Goal: Transaction & Acquisition: Book appointment/travel/reservation

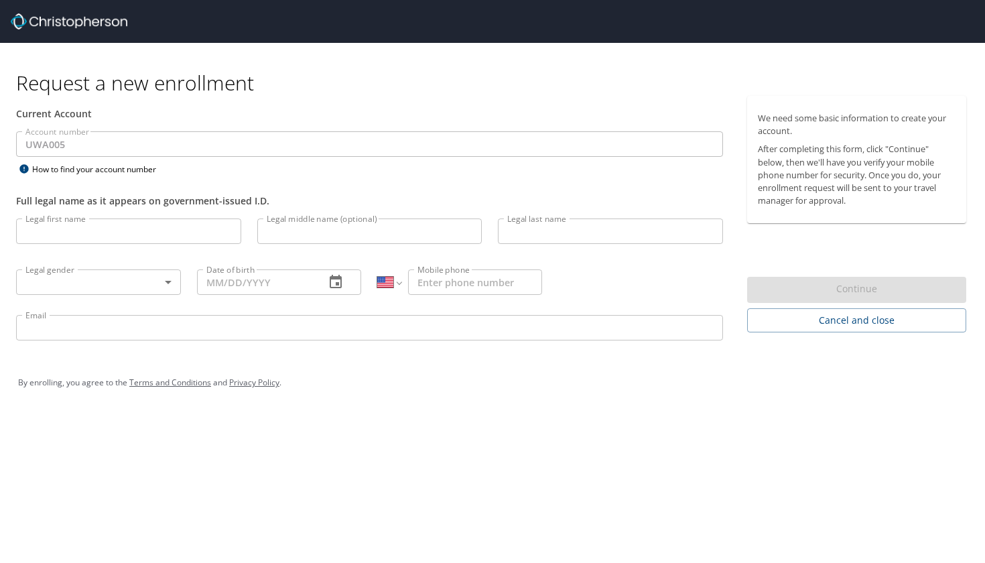
select select "US"
click at [80, 19] on img at bounding box center [69, 21] width 117 height 16
click at [892, 326] on span "Cancel and close" at bounding box center [857, 320] width 198 height 17
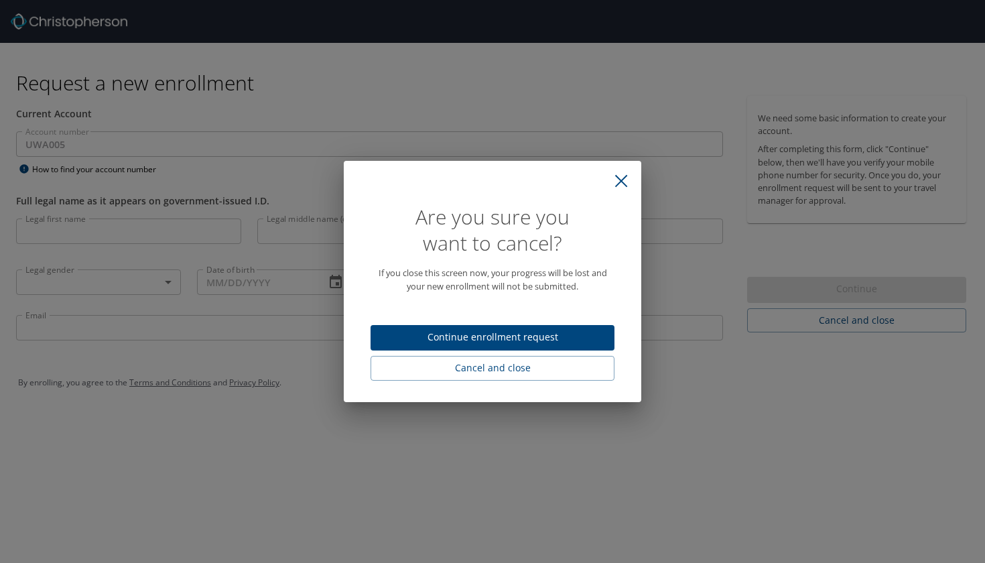
click at [618, 177] on icon "close" at bounding box center [620, 180] width 13 height 13
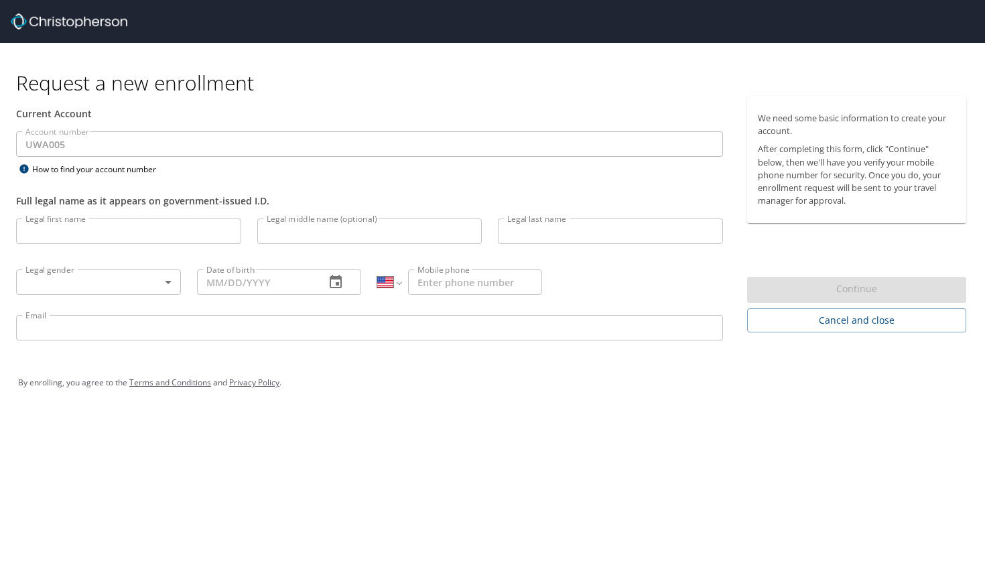
select select "US"
click at [221, 145] on input "UWA005" at bounding box center [369, 143] width 707 height 25
type input "bruk"
type input "molla"
click at [77, 287] on body "Request a new enrollment Current Account Account number UWA005 Account number H…" at bounding box center [492, 281] width 985 height 563
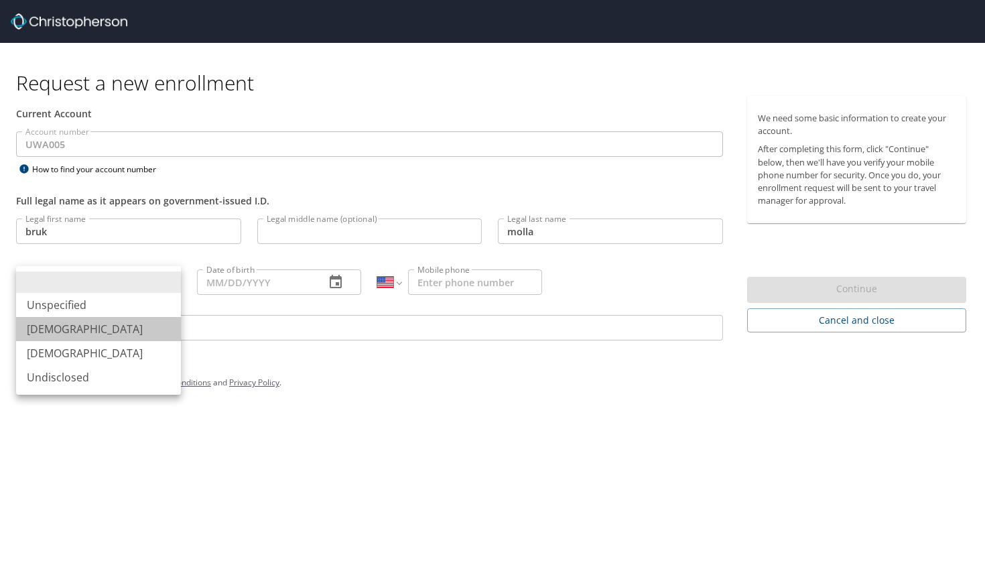
click at [73, 332] on li "Male" at bounding box center [98, 329] width 165 height 24
type input "Male"
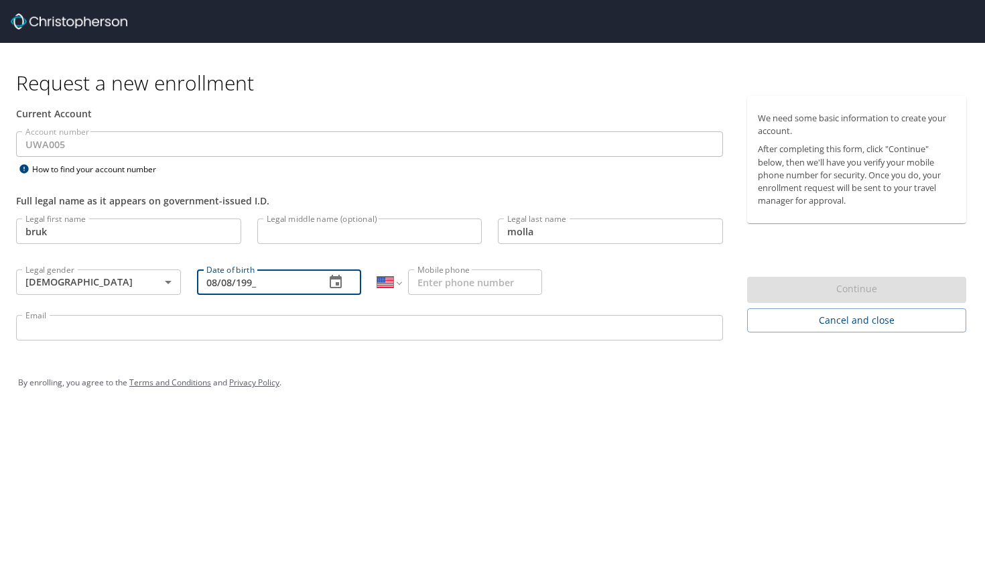
type input "08/08/1997"
type input "(206) 596-5506"
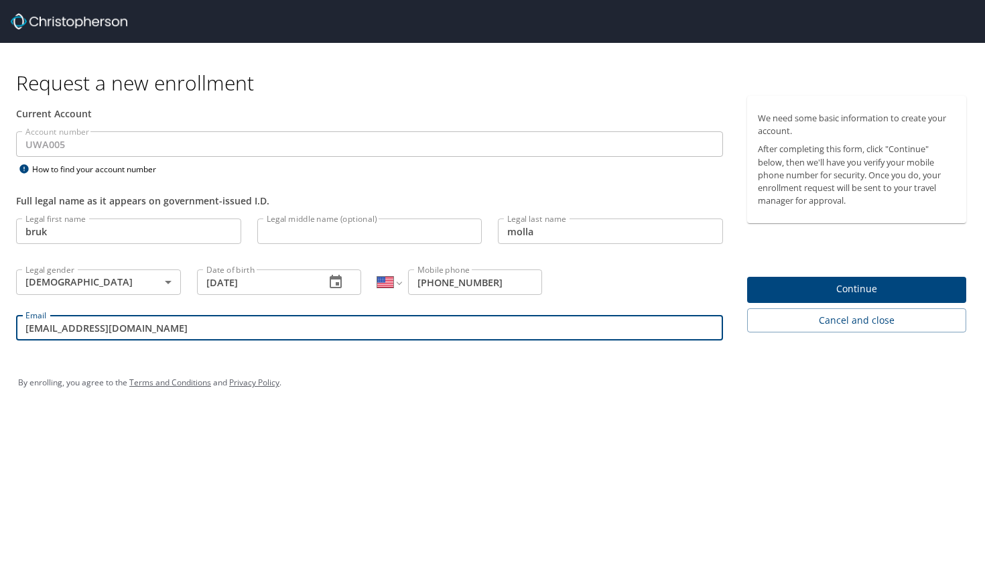
type input "bruksam@uw.edu"
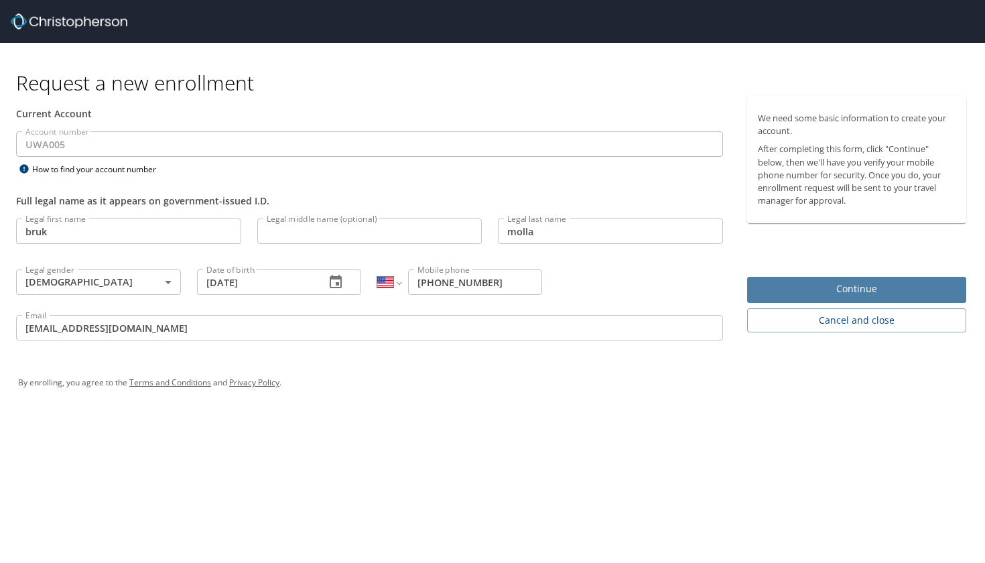
click at [816, 286] on span "Continue" at bounding box center [857, 289] width 198 height 17
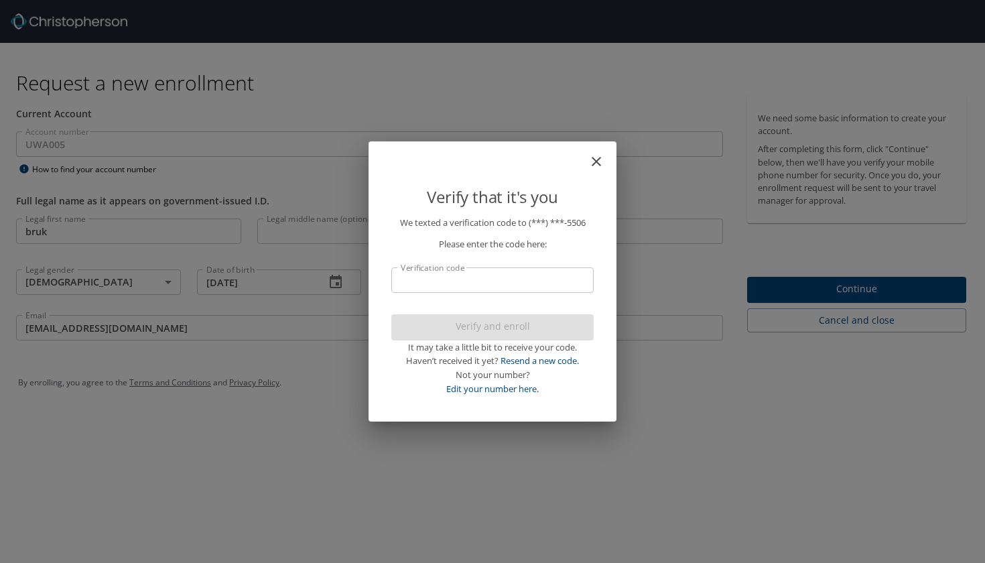
click at [468, 275] on input "Verification code" at bounding box center [492, 279] width 202 height 25
type input "455968"
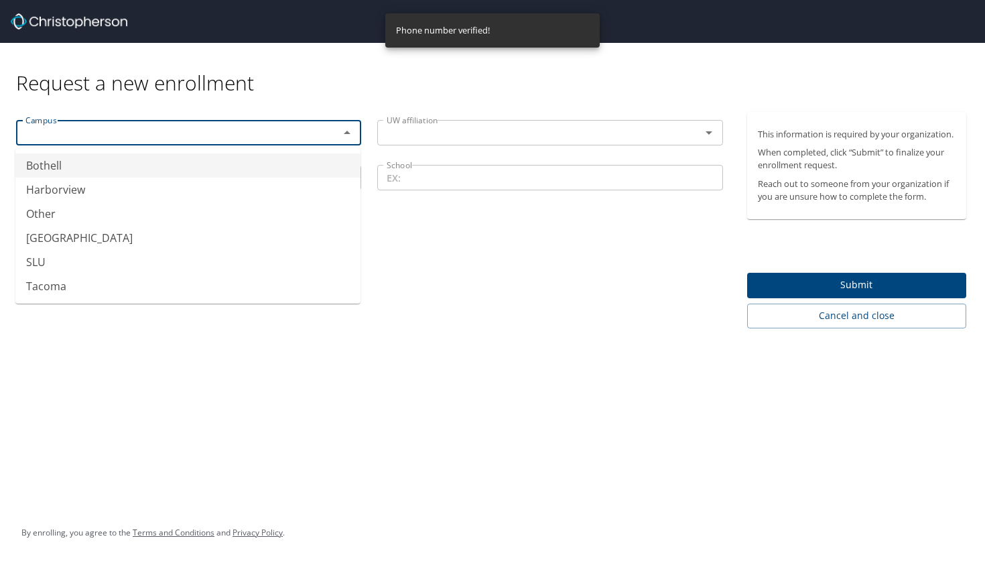
click at [230, 129] on input "text" at bounding box center [168, 132] width 297 height 17
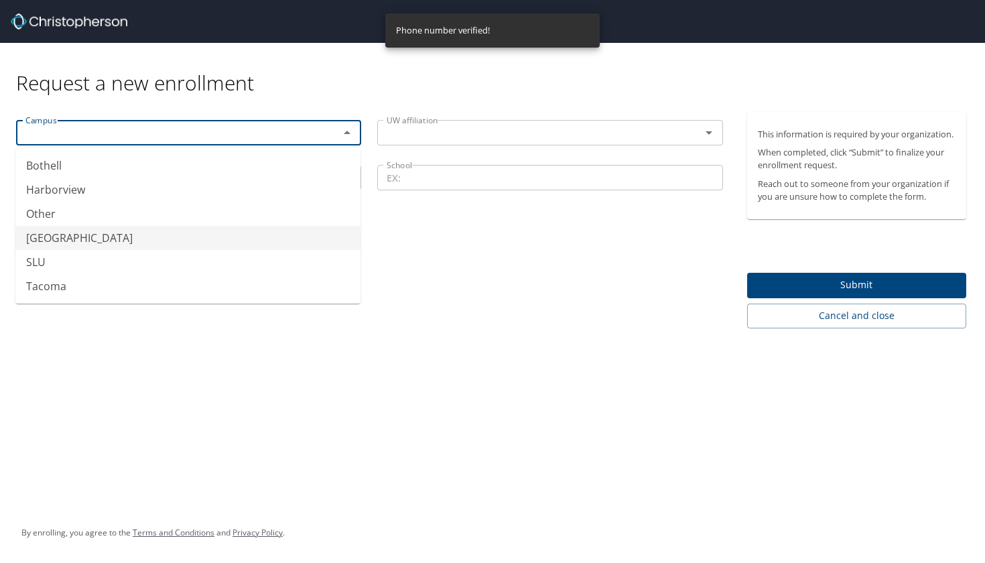
click at [182, 242] on li "Seattle" at bounding box center [187, 238] width 345 height 24
type input "Seattle"
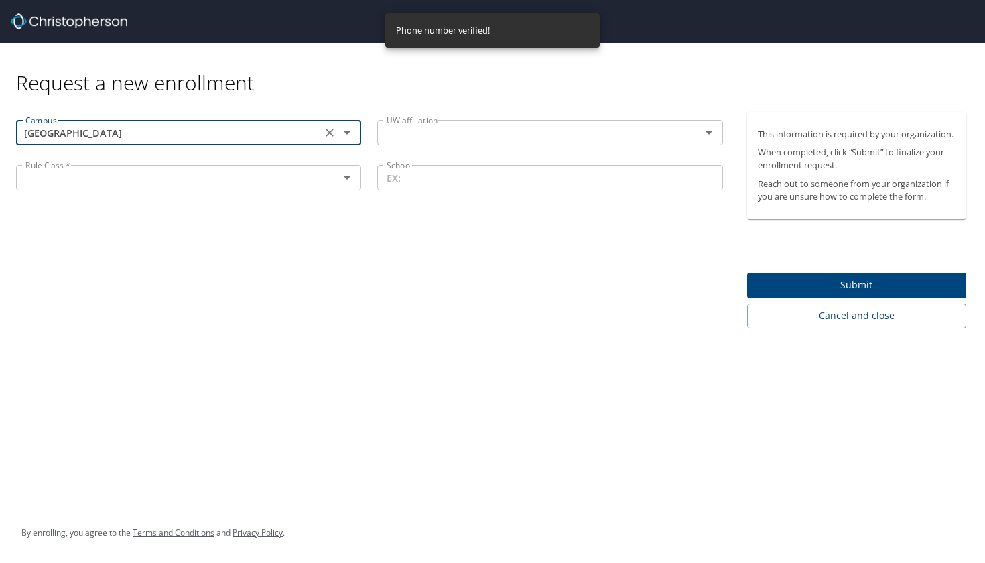
click at [442, 136] on input "text" at bounding box center [529, 132] width 297 height 17
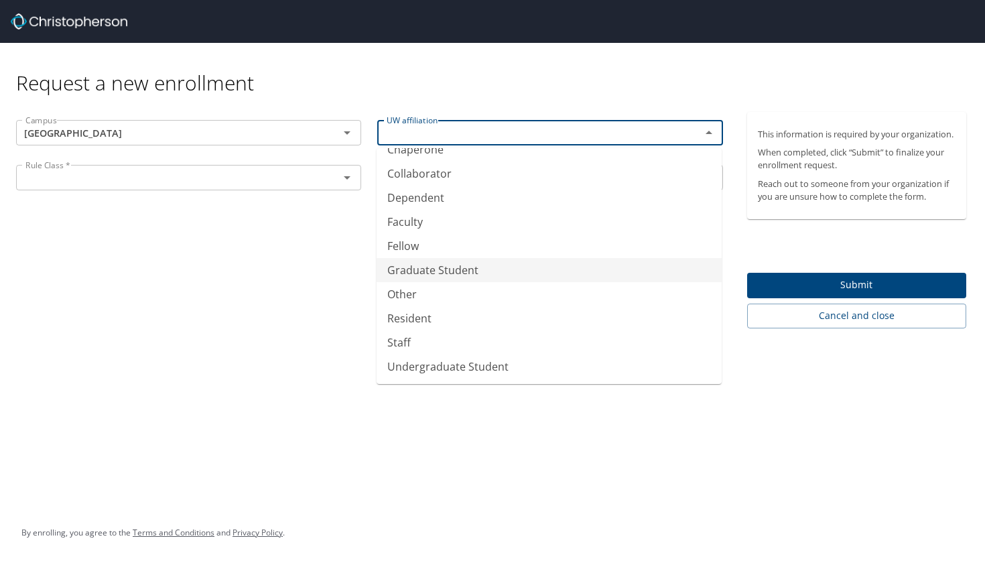
scroll to position [40, 0]
click at [435, 269] on li "Graduate Student" at bounding box center [548, 270] width 345 height 24
type input "Graduate Student"
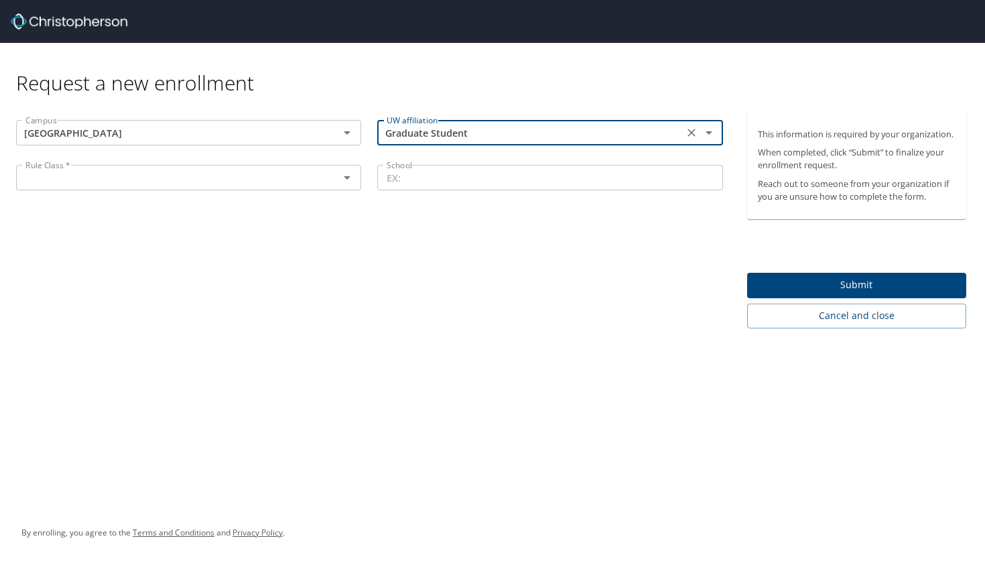
click at [171, 177] on input "text" at bounding box center [168, 177] width 297 height 17
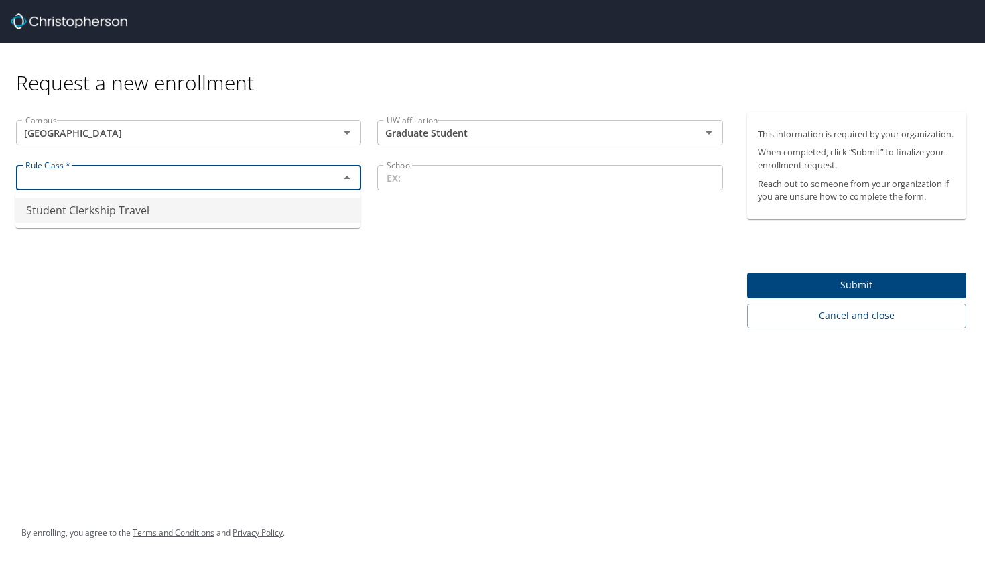
click at [163, 211] on li "Student Clerkship Travel" at bounding box center [187, 210] width 345 height 24
type input "Student Clerkship Travel"
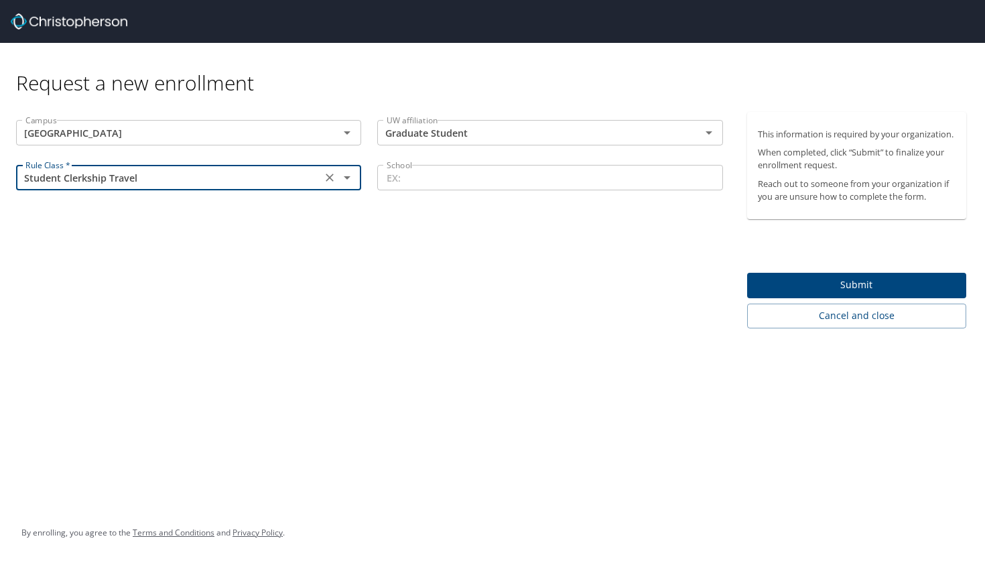
click at [452, 175] on input "School" at bounding box center [549, 177] width 345 height 25
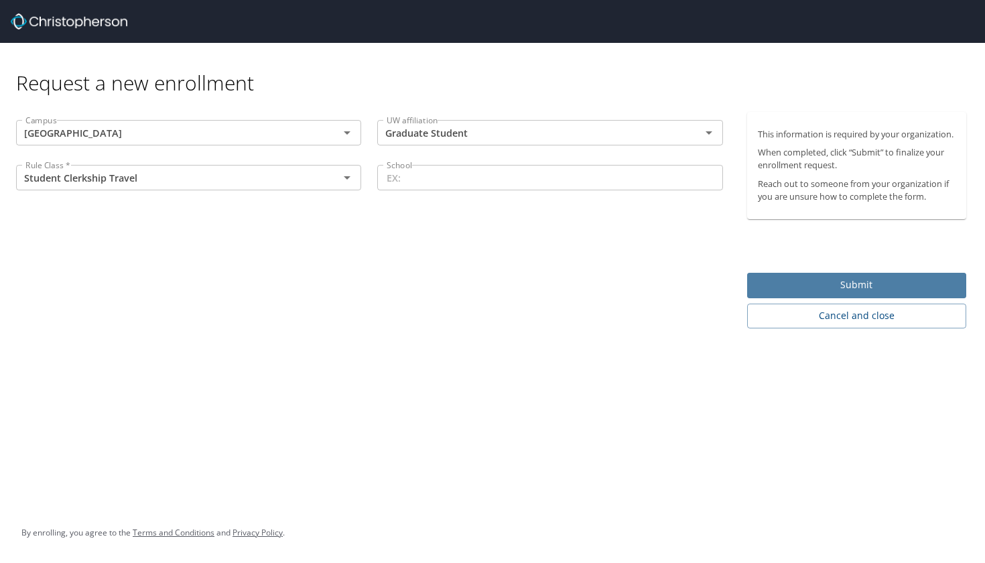
click at [798, 289] on span "Submit" at bounding box center [857, 285] width 198 height 17
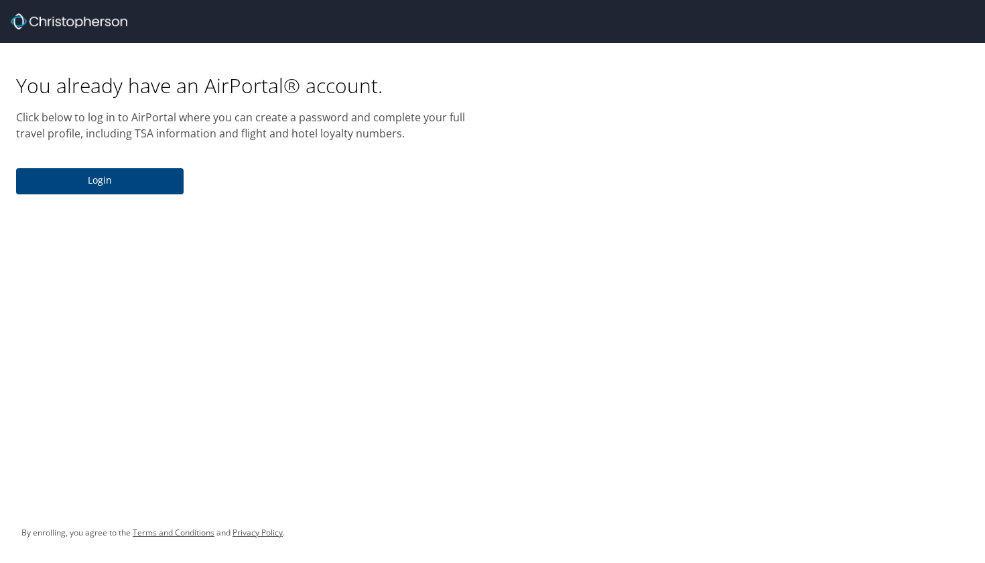
click at [103, 185] on span "Login" at bounding box center [100, 180] width 146 height 17
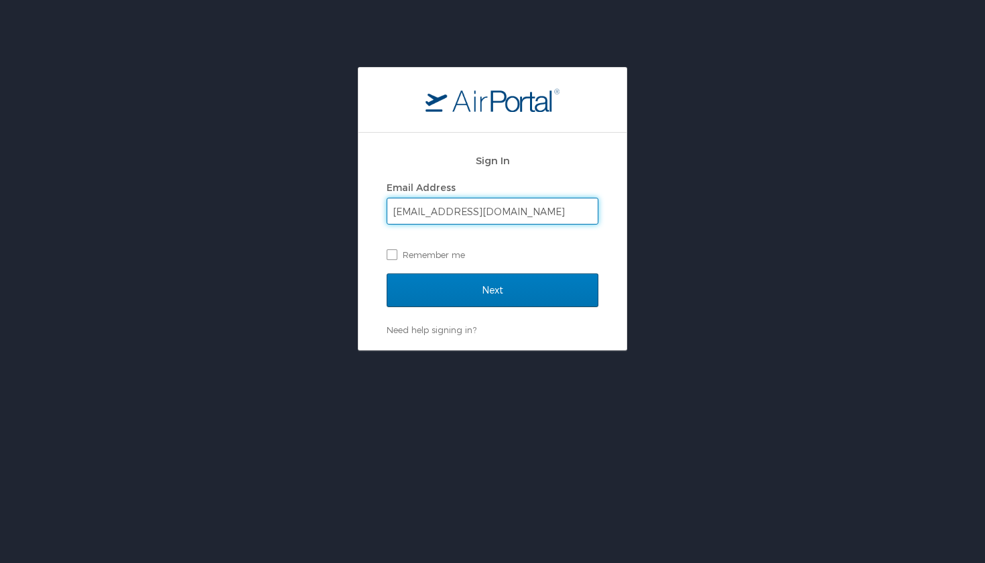
type input "[EMAIL_ADDRESS][DOMAIN_NAME]"
click at [492, 289] on input "Next" at bounding box center [492, 289] width 212 height 33
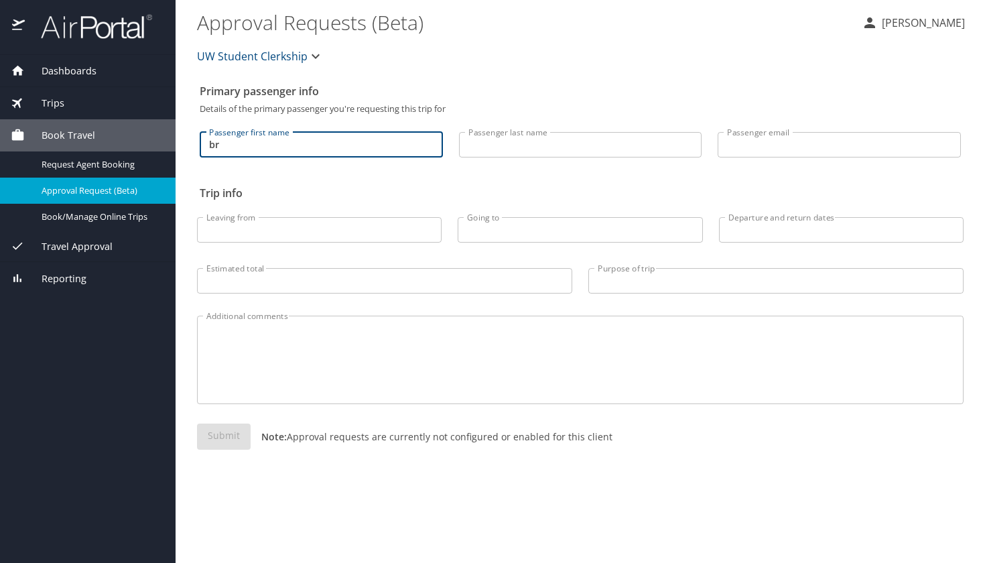
type input "b"
type input "Bruk"
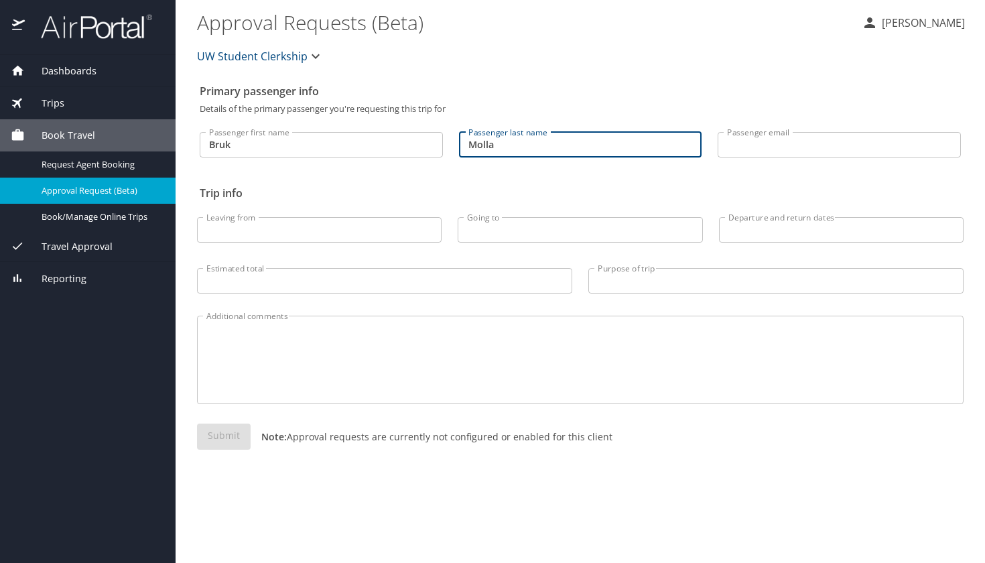
type input "Molla"
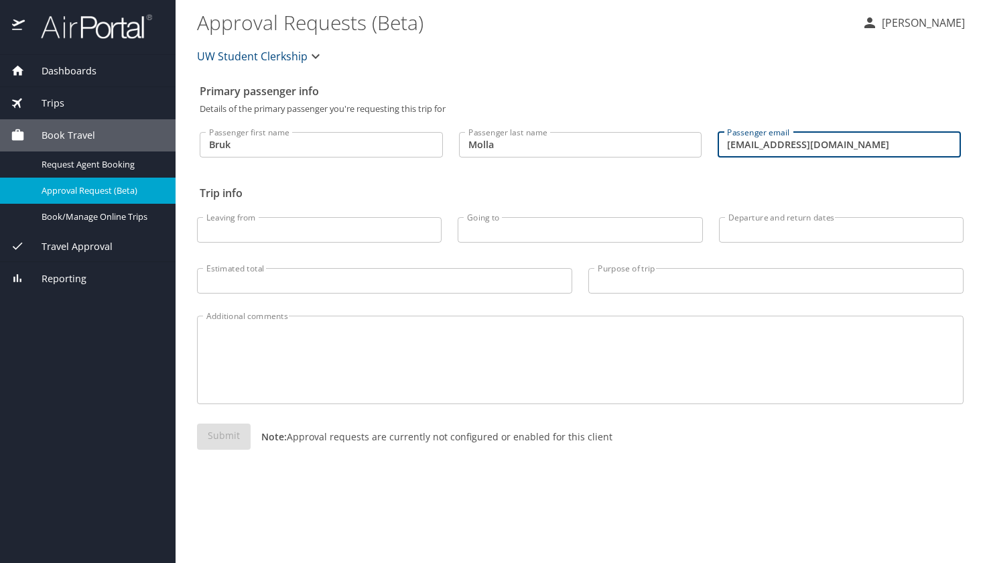
type input "bruksam@uw.edu"
click at [665, 167] on div "Passenger last name Molla Passenger last name" at bounding box center [580, 141] width 259 height 56
click at [287, 231] on input "Leaving from" at bounding box center [319, 229] width 244 height 25
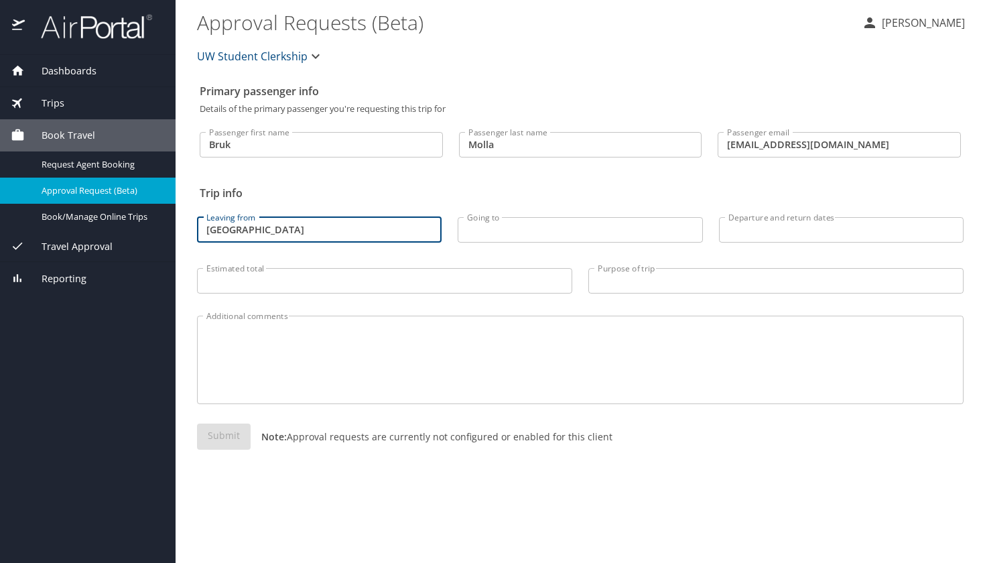
type input "seattle"
click at [519, 231] on input "Going to" at bounding box center [579, 229] width 244 height 25
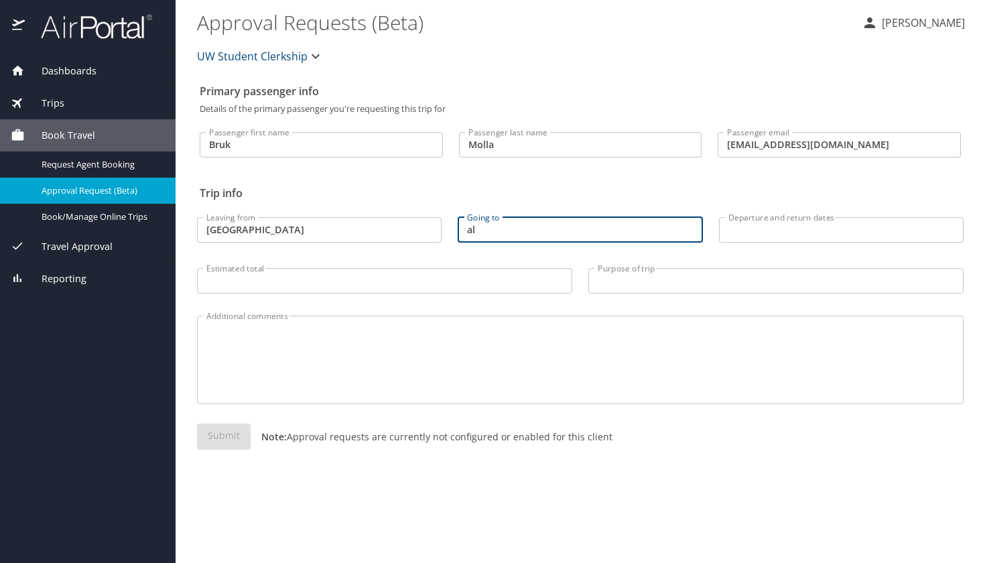
type input "a"
paste input "Anchorage"
type input "Anchorage"
click at [773, 230] on input "Departure and return dates" at bounding box center [841, 229] width 244 height 25
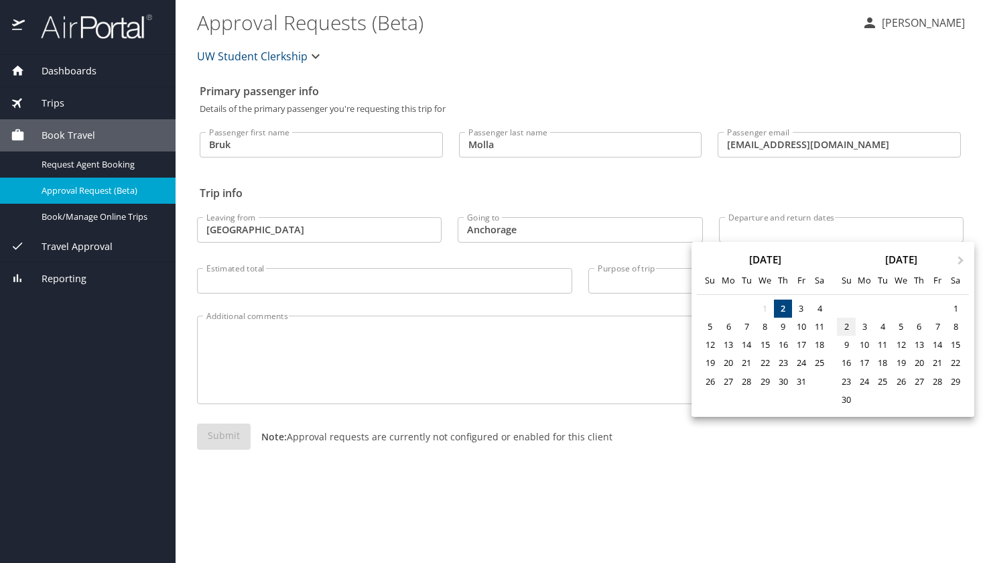
click at [847, 329] on div "2" at bounding box center [846, 326] width 18 height 18
click at [960, 261] on span "Next Month" at bounding box center [960, 260] width 0 height 15
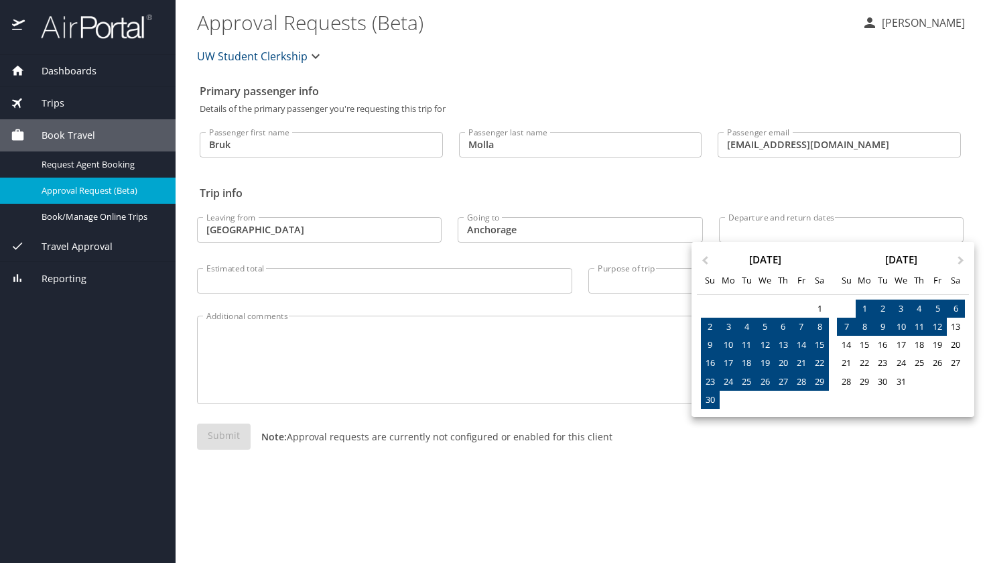
click at [938, 322] on div "12" at bounding box center [937, 326] width 18 height 18
type input "11/02/2025 🠦 12/12/2025"
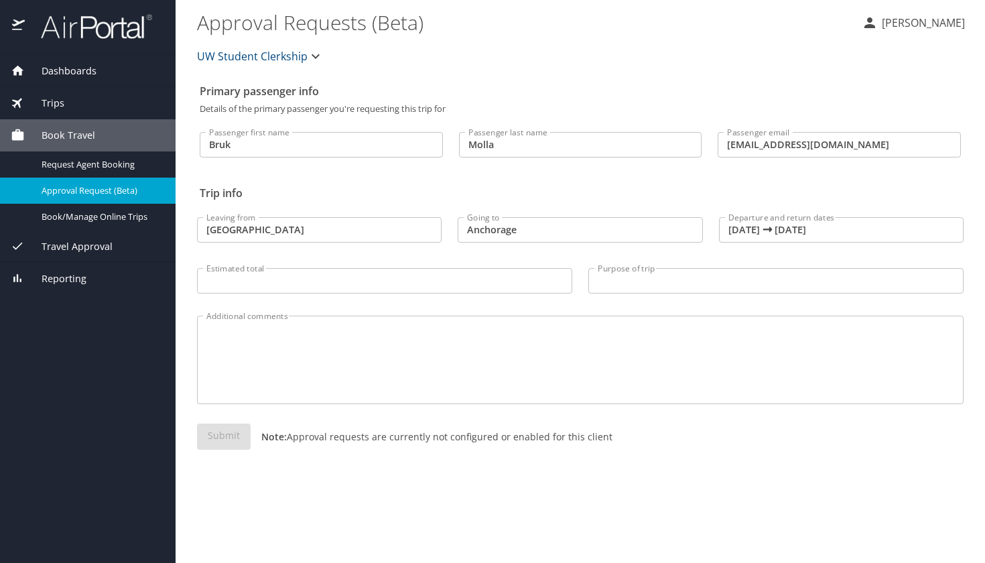
click at [450, 500] on div "Primary passenger info Details of the primary passenger you're requesting this …" at bounding box center [580, 320] width 766 height 485
click at [359, 283] on input "Estimated total" at bounding box center [384, 280] width 375 height 25
click at [633, 282] on input "Purpose of trip" at bounding box center [775, 280] width 375 height 25
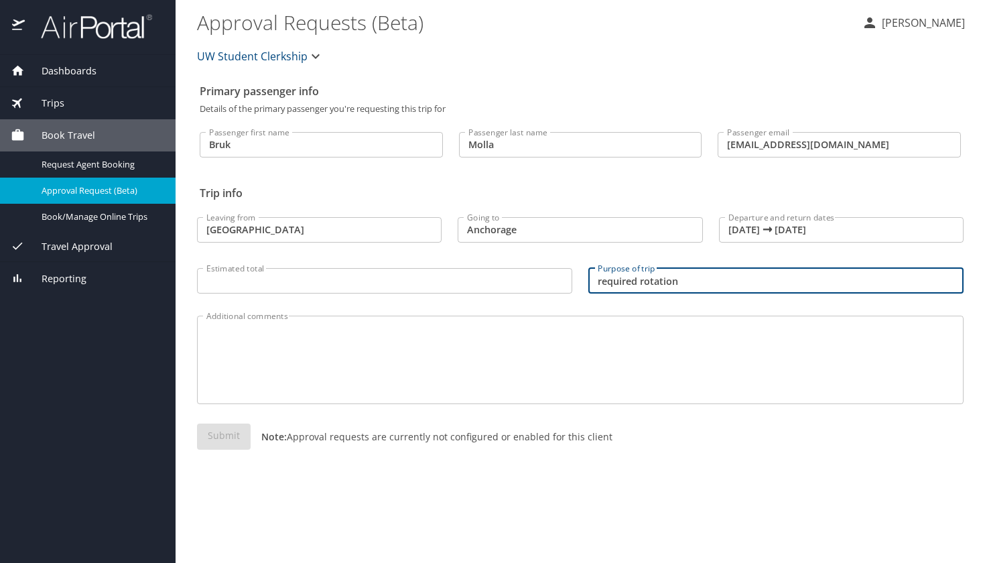
type input "required rotation"
click at [303, 281] on input "Estimated total" at bounding box center [384, 280] width 375 height 25
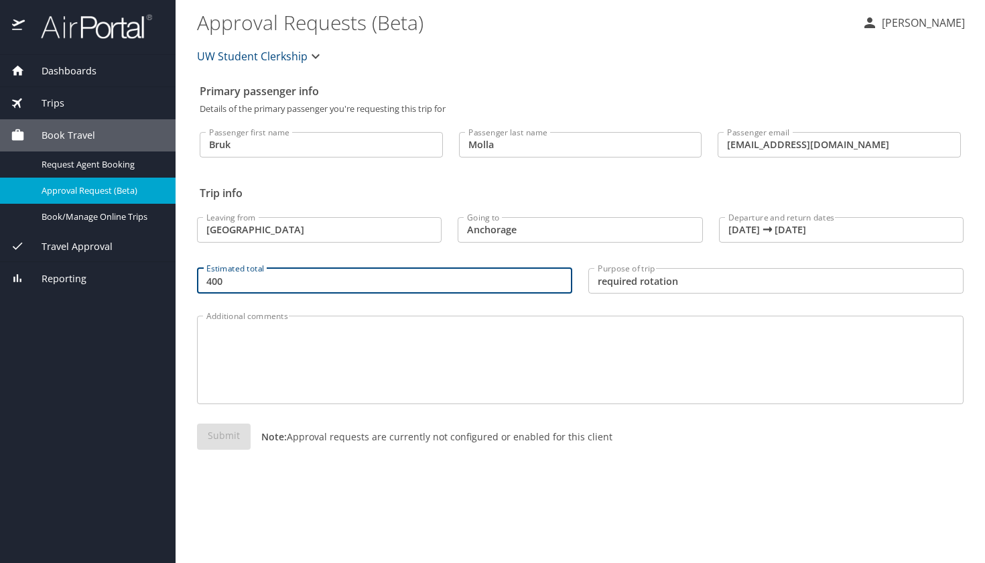
click at [297, 250] on div "Leaving from seattle Leaving from" at bounding box center [319, 226] width 261 height 56
click at [187, 307] on main "Approval Requests (Beta) Bruk Molla UW Student Clerkship Primary passenger info…" at bounding box center [579, 281] width 809 height 563
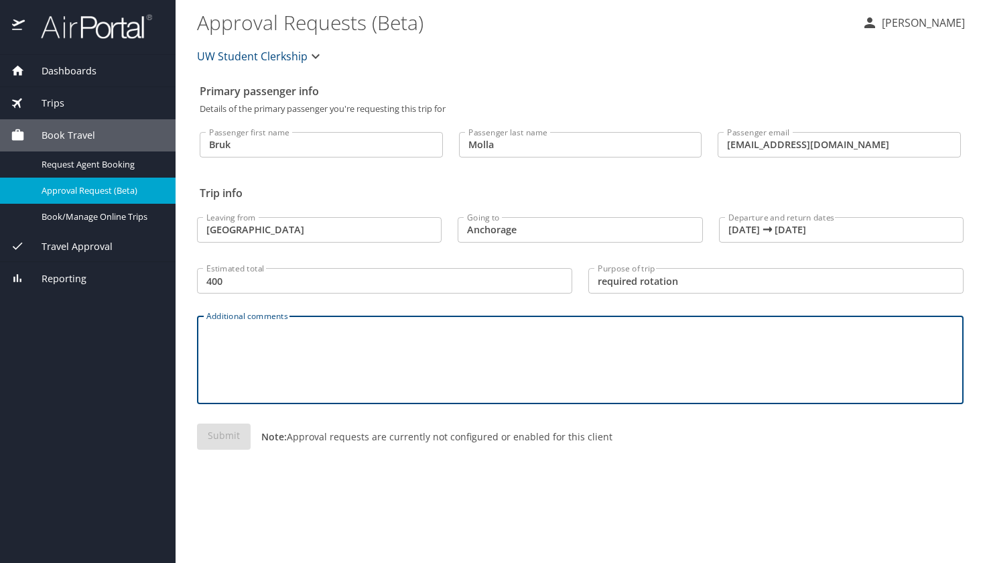
click at [235, 342] on textarea "Additional comments" at bounding box center [579, 360] width 747 height 64
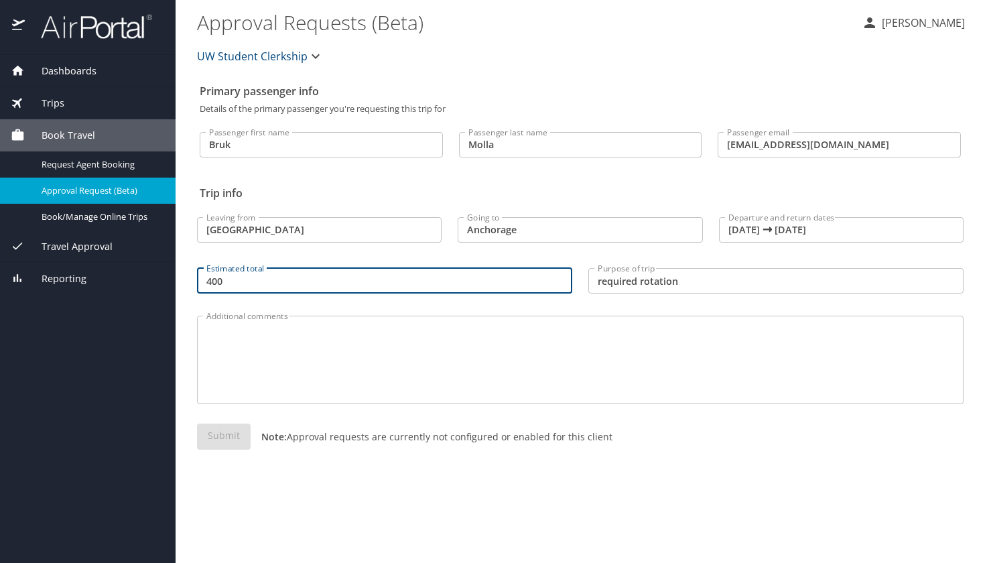
drag, startPoint x: 227, startPoint y: 281, endPoint x: 186, endPoint y: 281, distance: 40.9
click at [186, 281] on main "Approval Requests (Beta) Bruk Molla UW Student Clerkship Primary passenger info…" at bounding box center [579, 281] width 809 height 563
type input "$350"
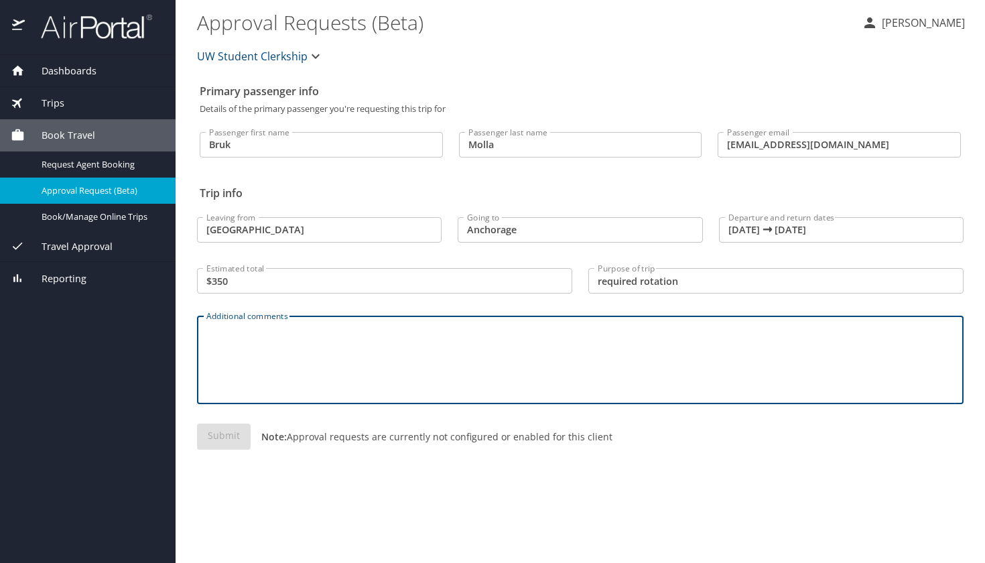
click at [257, 358] on textarea "Additional comments" at bounding box center [579, 360] width 747 height 64
paste textarea "Alaska Internal Medicine and Pediatrics"
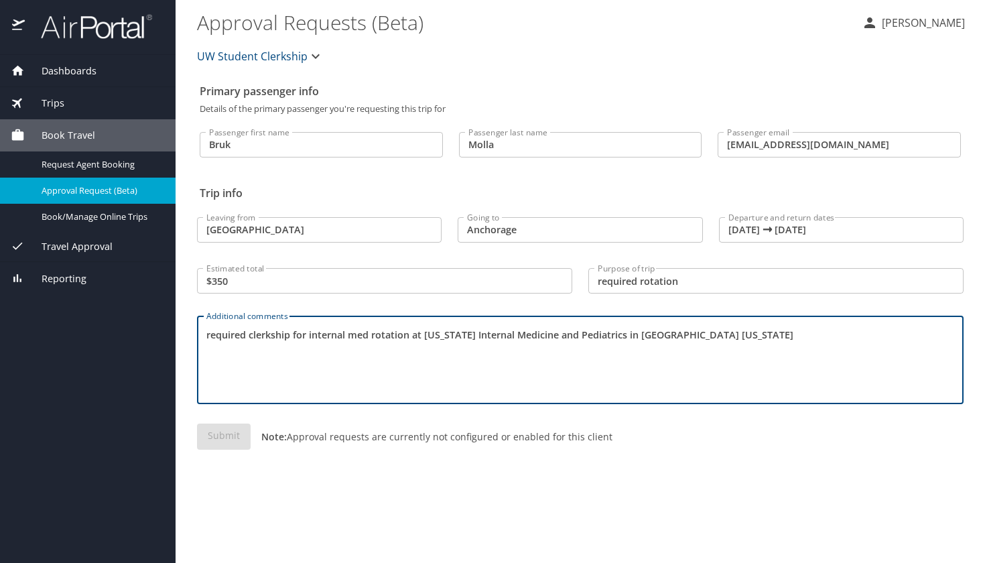
type textarea "required clerkship for internal med rotation at Alaska Internal Medicine and Pe…"
click at [319, 494] on div "Primary passenger info Details of the primary passenger you're requesting this …" at bounding box center [580, 320] width 766 height 485
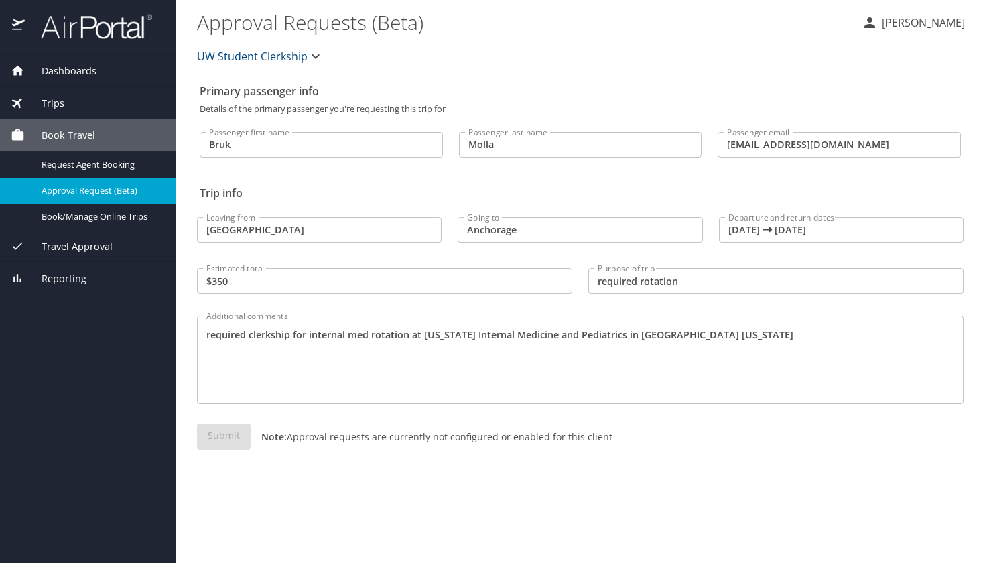
click at [334, 364] on textarea "required clerkship for internal med rotation at Alaska Internal Medicine and Pe…" at bounding box center [579, 360] width 747 height 64
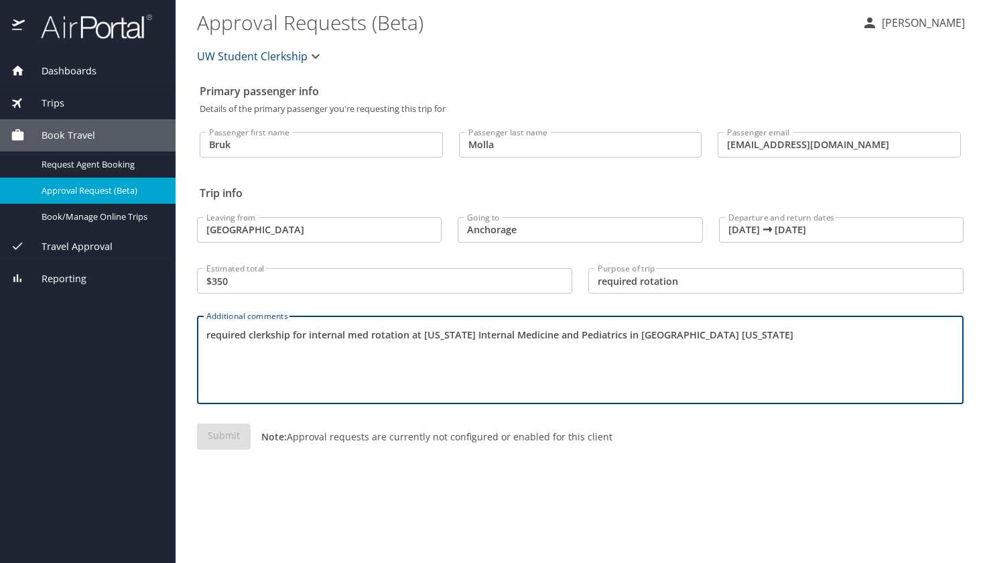
click at [215, 283] on input "$350" at bounding box center [384, 280] width 375 height 25
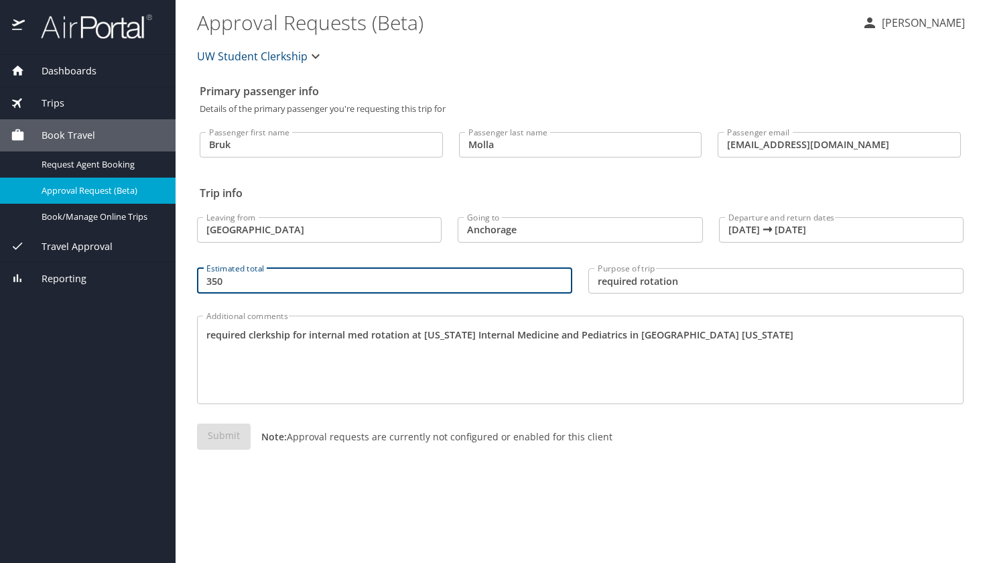
type input "350"
click at [288, 488] on div "Primary passenger info Details of the primary passenger you're requesting this …" at bounding box center [580, 320] width 766 height 485
click at [305, 435] on p "Note: Approval requests are currently not configured or enabled for this client" at bounding box center [431, 436] width 362 height 14
click at [309, 59] on icon "button" at bounding box center [315, 56] width 16 height 16
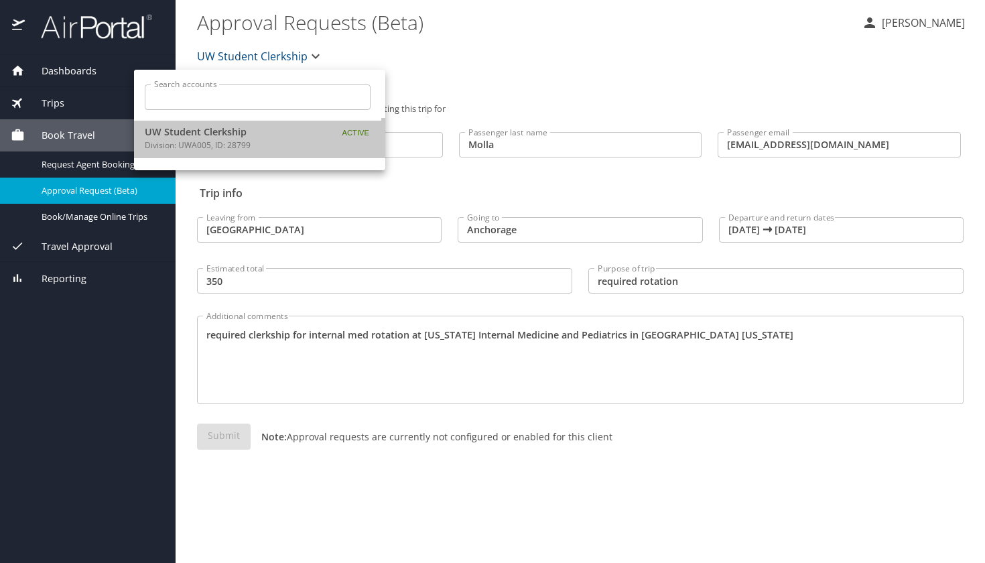
click at [321, 135] on div "UW Student Clerkship Division: UWA005, ID: 28799" at bounding box center [249, 138] width 208 height 27
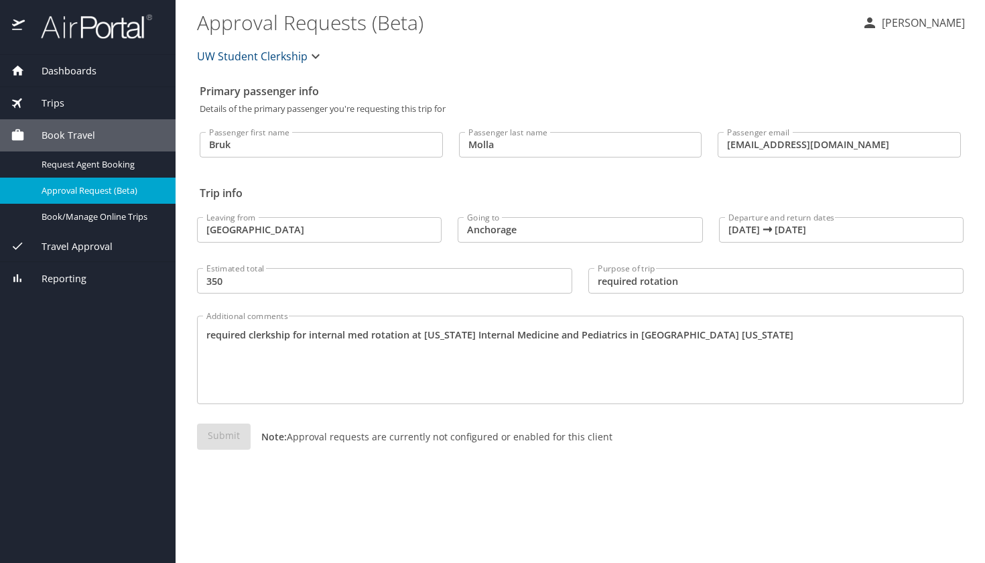
click at [232, 439] on div "Submit Note: Approval requests are currently not configured or enabled for this…" at bounding box center [580, 447] width 766 height 48
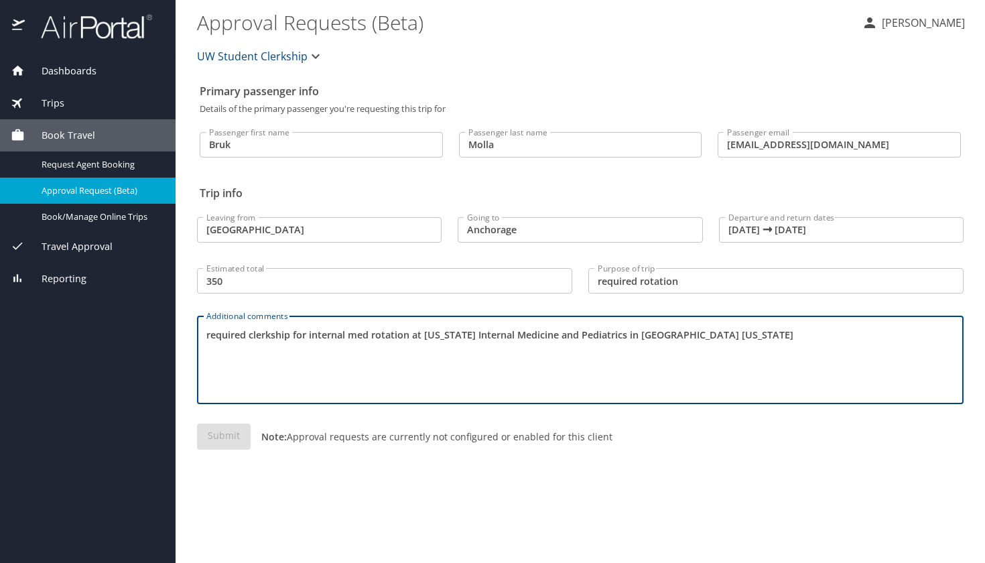
click at [302, 343] on textarea "required clerkship for internal med rotation at Alaska Internal Medicine and Pe…" at bounding box center [579, 360] width 747 height 64
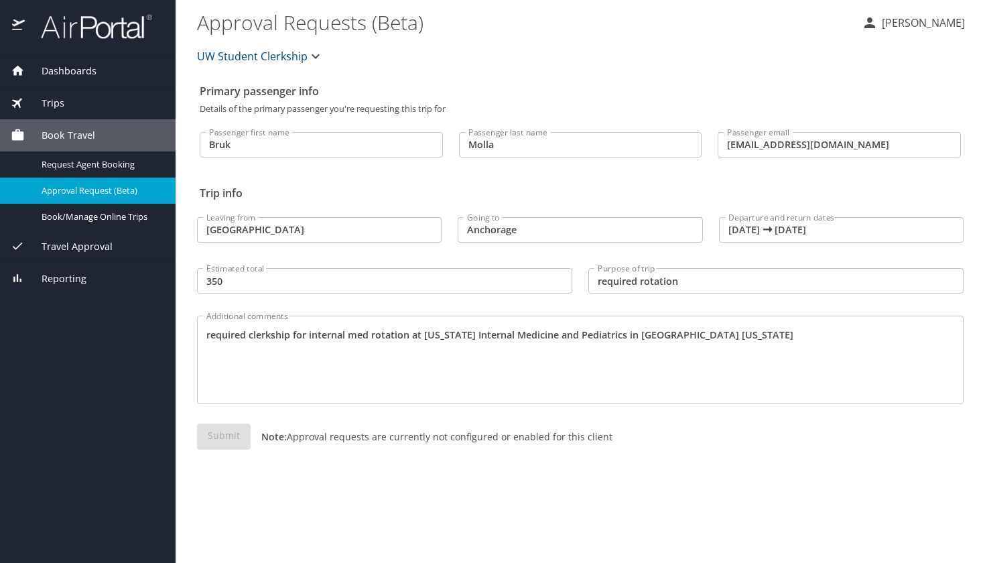
click at [336, 298] on div "Additional comments required clerkship for internal med rotation at Alaska Inte…" at bounding box center [580, 356] width 782 height 119
click at [291, 279] on input "350" at bounding box center [384, 280] width 375 height 25
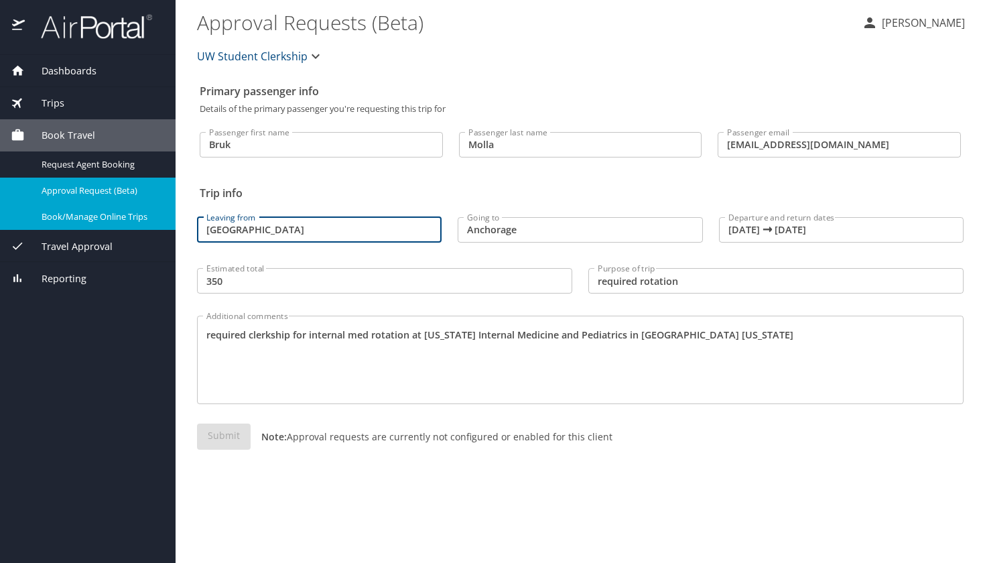
drag, startPoint x: 280, startPoint y: 227, endPoint x: 170, endPoint y: 227, distance: 109.8
click at [170, 227] on div "Dashboards My Travel Dashboard Trips Current / Future Trips Past Trips Trips Mi…" at bounding box center [492, 281] width 985 height 563
type input "w"
type input "Seattle"
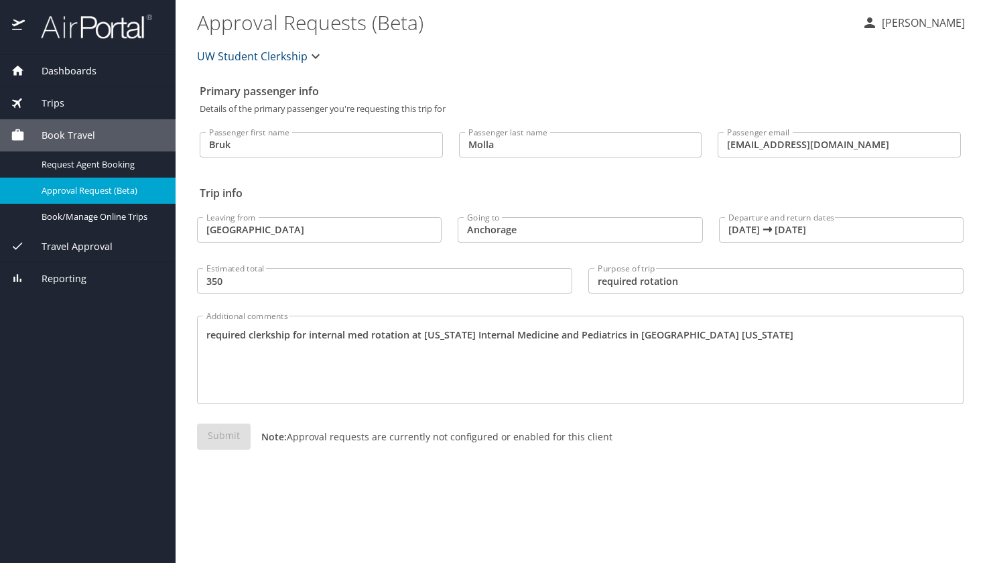
click at [268, 479] on div "Primary passenger info Details of the primary passenger you're requesting this …" at bounding box center [580, 320] width 766 height 485
click at [284, 433] on strong "Note:" at bounding box center [273, 436] width 25 height 13
click at [922, 28] on p "[PERSON_NAME]" at bounding box center [920, 23] width 87 height 16
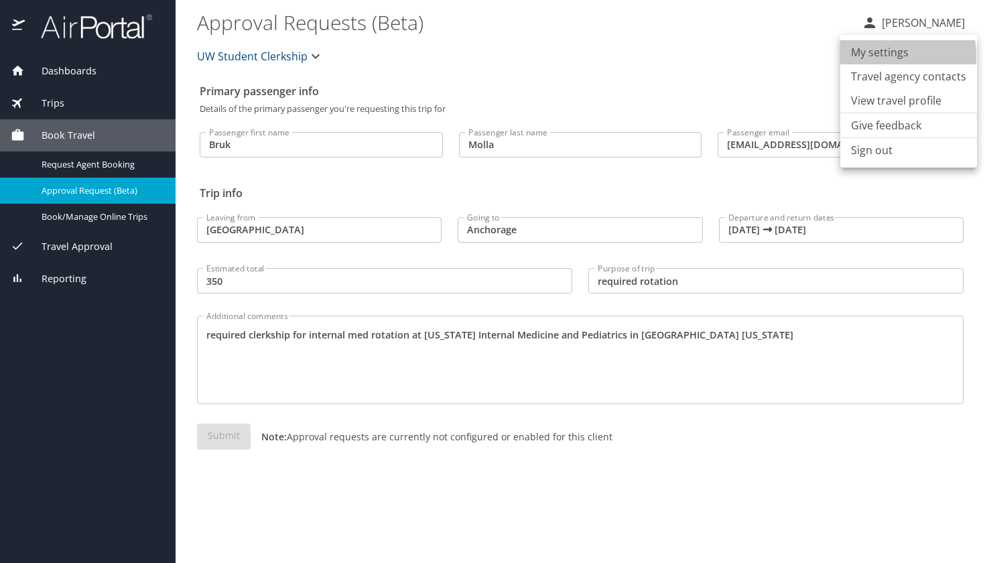
click at [869, 56] on li "My settings" at bounding box center [908, 52] width 137 height 24
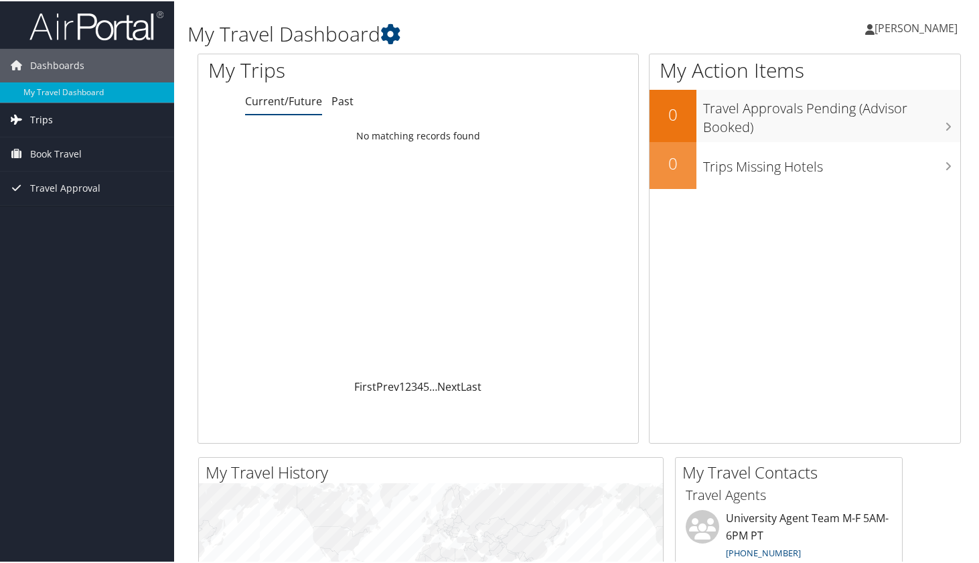
click at [63, 123] on link "Trips" at bounding box center [87, 118] width 174 height 33
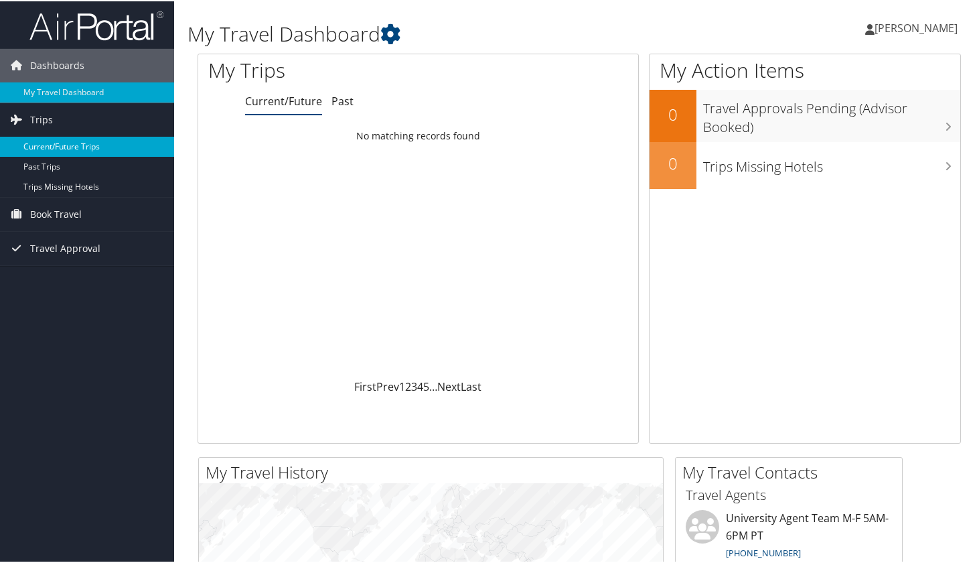
click at [76, 142] on link "Current/Future Trips" at bounding box center [87, 145] width 174 height 20
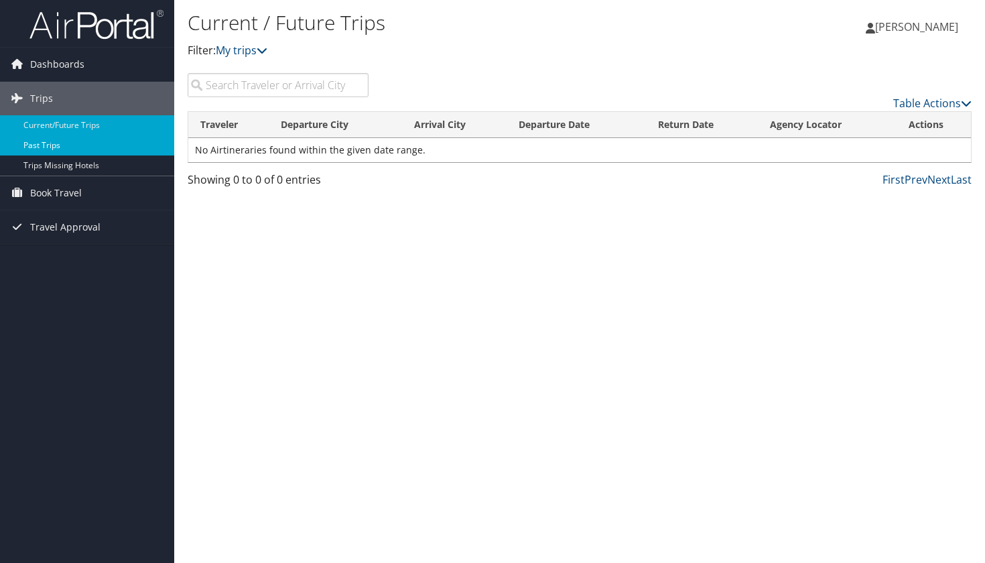
click at [67, 143] on link "Past Trips" at bounding box center [87, 145] width 174 height 20
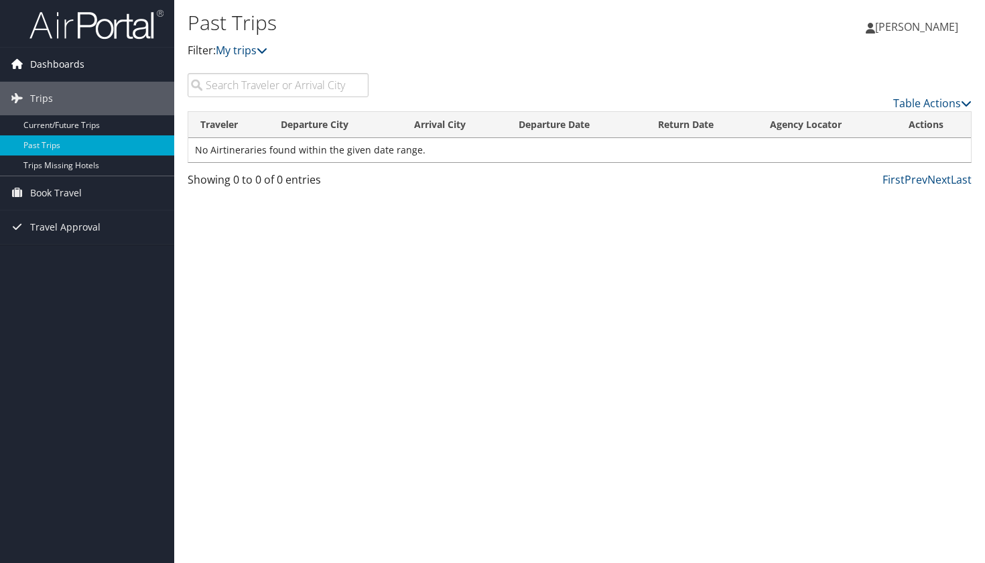
click at [55, 72] on span "Dashboards" at bounding box center [57, 64] width 54 height 33
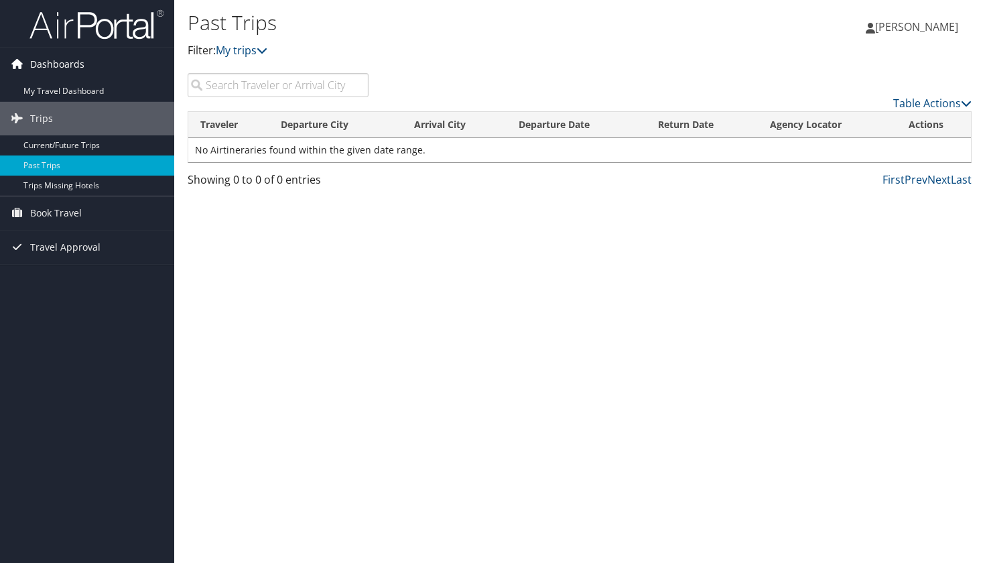
click at [70, 65] on span "Dashboards" at bounding box center [57, 64] width 54 height 33
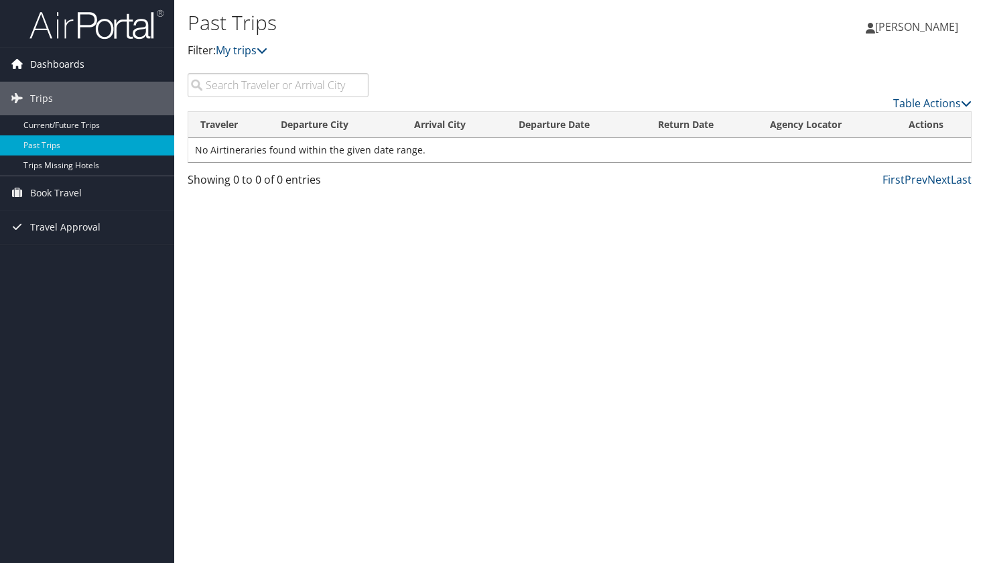
click at [102, 72] on link "Dashboards" at bounding box center [87, 64] width 174 height 33
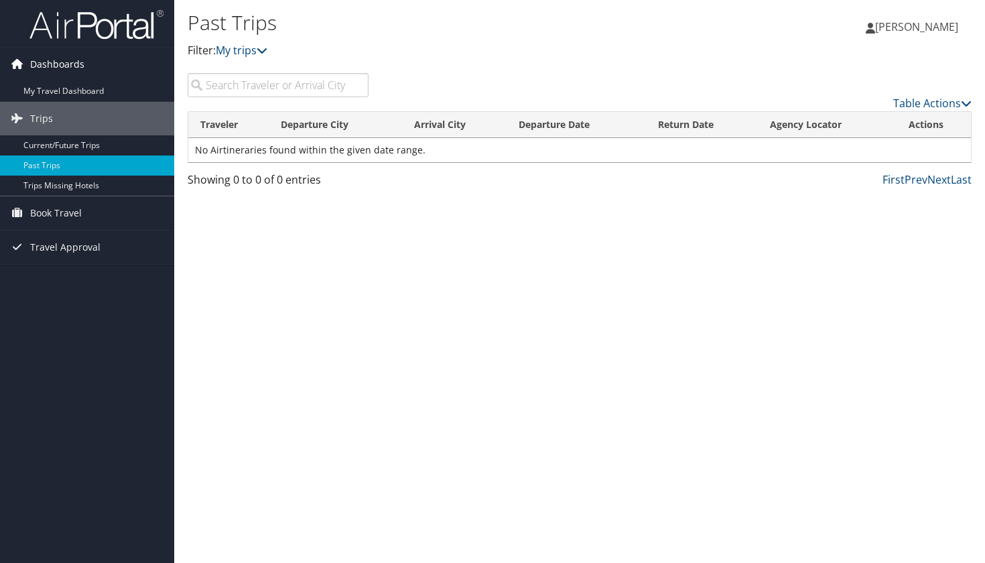
click at [49, 58] on span "Dashboards" at bounding box center [57, 64] width 54 height 33
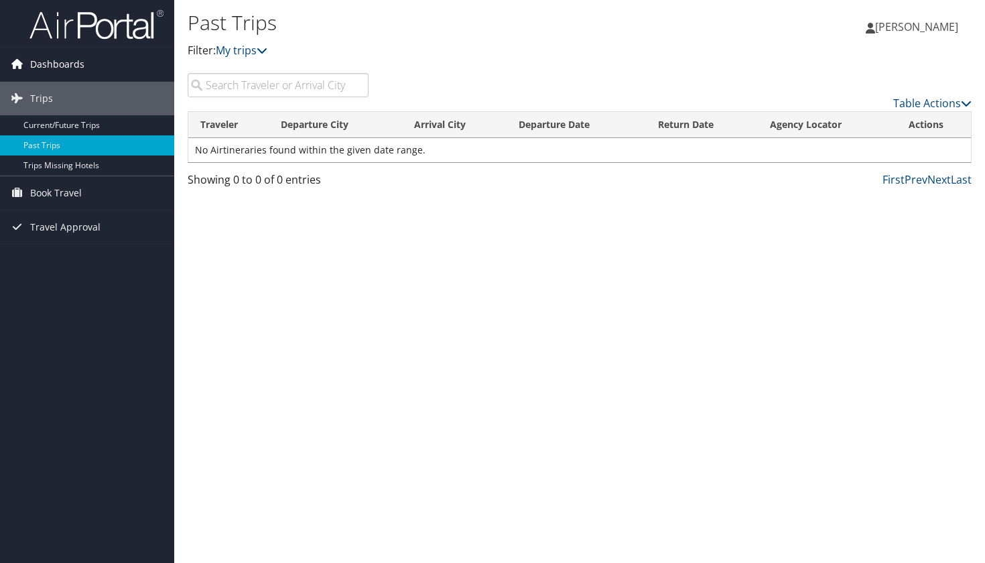
click at [49, 59] on span "Dashboards" at bounding box center [57, 64] width 54 height 33
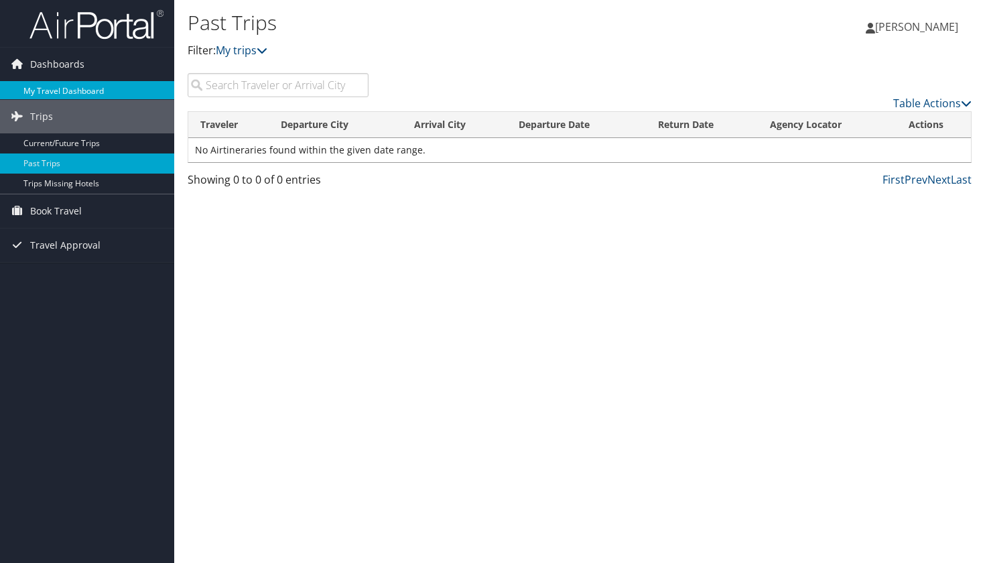
click at [63, 93] on link "My Travel Dashboard" at bounding box center [87, 91] width 174 height 20
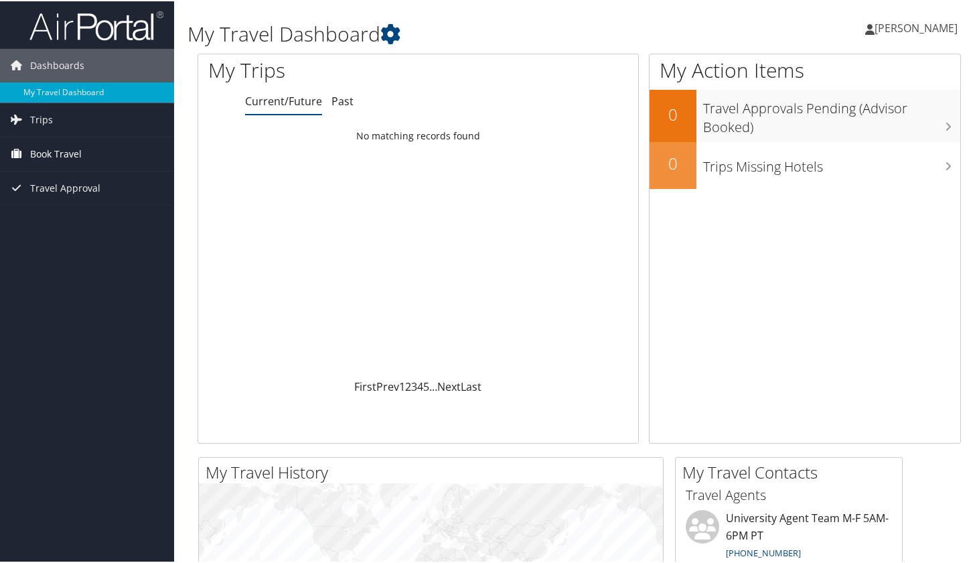
click at [77, 146] on span "Book Travel" at bounding box center [56, 152] width 52 height 33
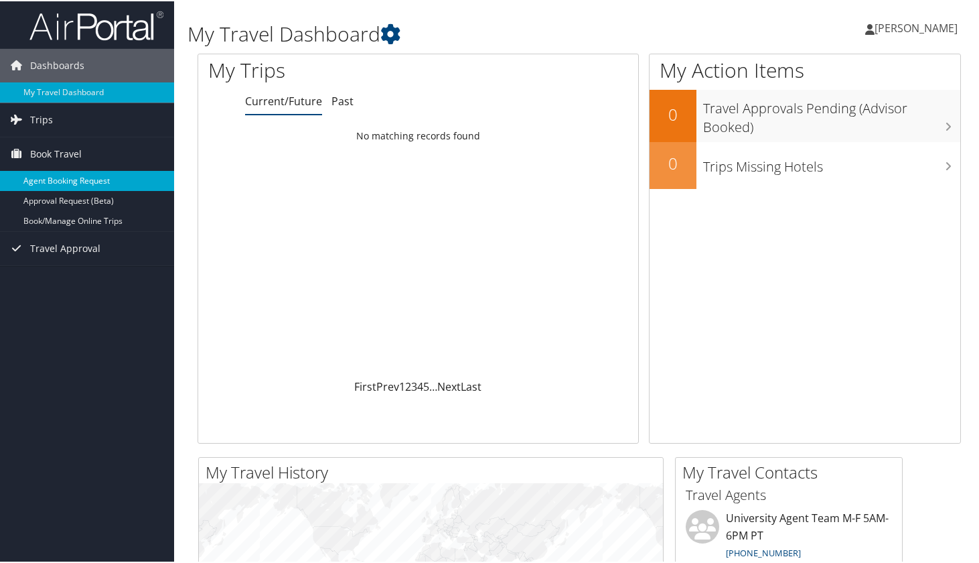
click at [72, 177] on link "Agent Booking Request" at bounding box center [87, 179] width 174 height 20
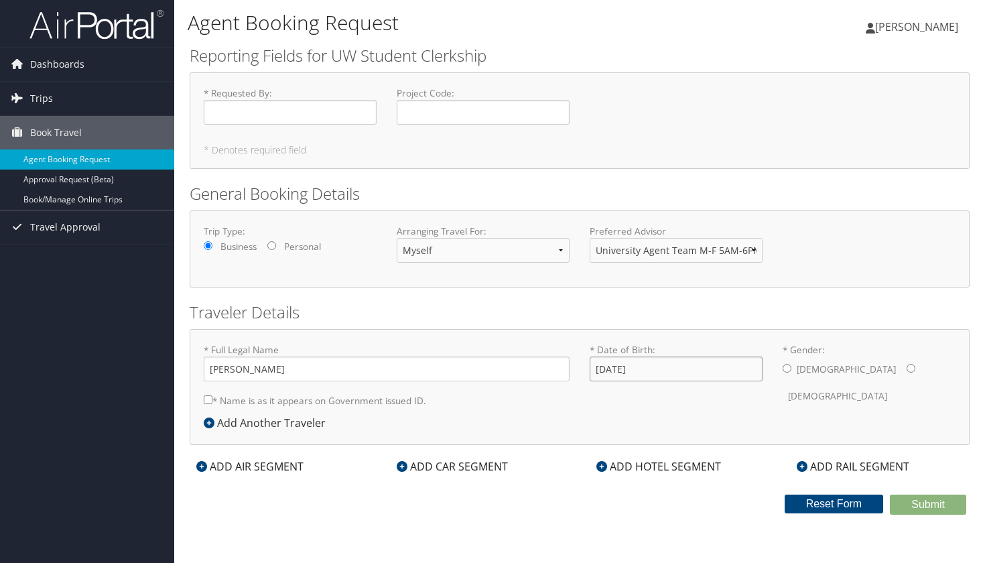
type input "08/08/1997"
click at [316, 113] on input "* Requested By : Required" at bounding box center [290, 112] width 173 height 25
click at [425, 113] on input "Project Code : Required" at bounding box center [483, 112] width 173 height 25
click at [251, 116] on input "* Requested By : Required" at bounding box center [290, 112] width 173 height 25
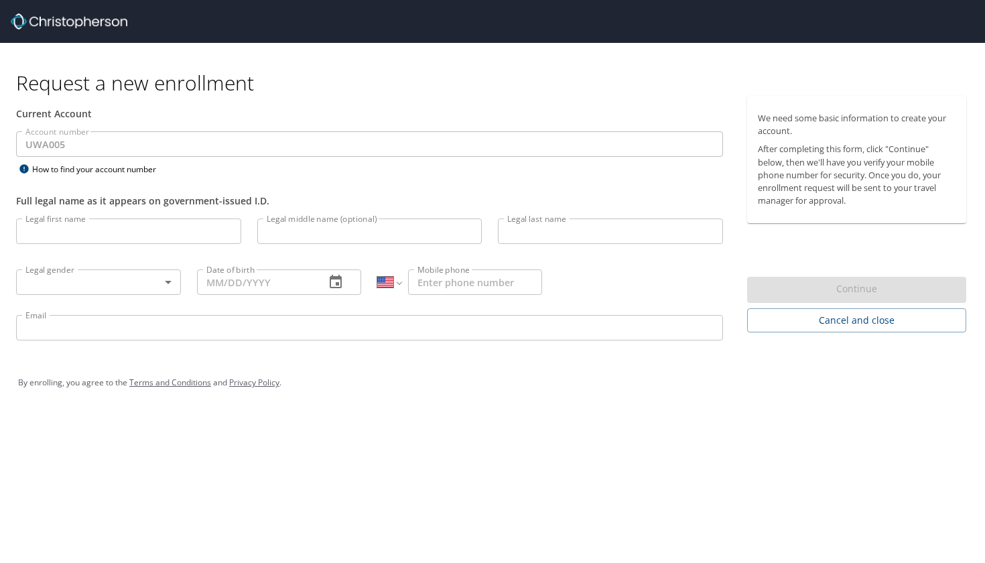
select select "US"
click at [100, 21] on img at bounding box center [69, 21] width 117 height 16
click at [66, 21] on img at bounding box center [69, 21] width 117 height 16
drag, startPoint x: 214, startPoint y: 21, endPoint x: 60, endPoint y: 7, distance: 155.3
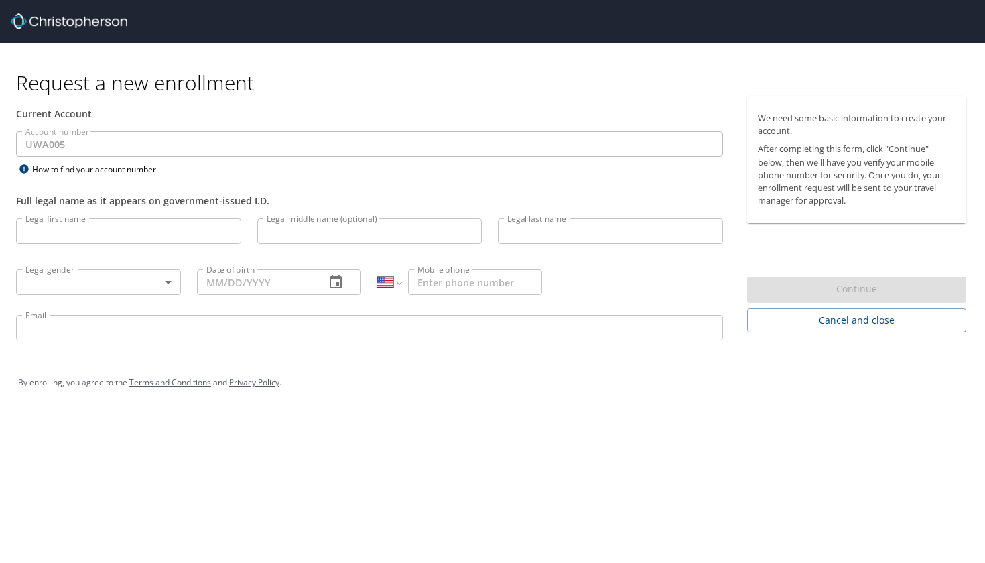
click at [31, 13] on div at bounding box center [498, 21] width 974 height 43
click at [186, 42] on div at bounding box center [498, 21] width 974 height 43
drag, startPoint x: 174, startPoint y: 19, endPoint x: 0, endPoint y: 20, distance: 174.1
click at [0, 20] on div at bounding box center [492, 21] width 985 height 43
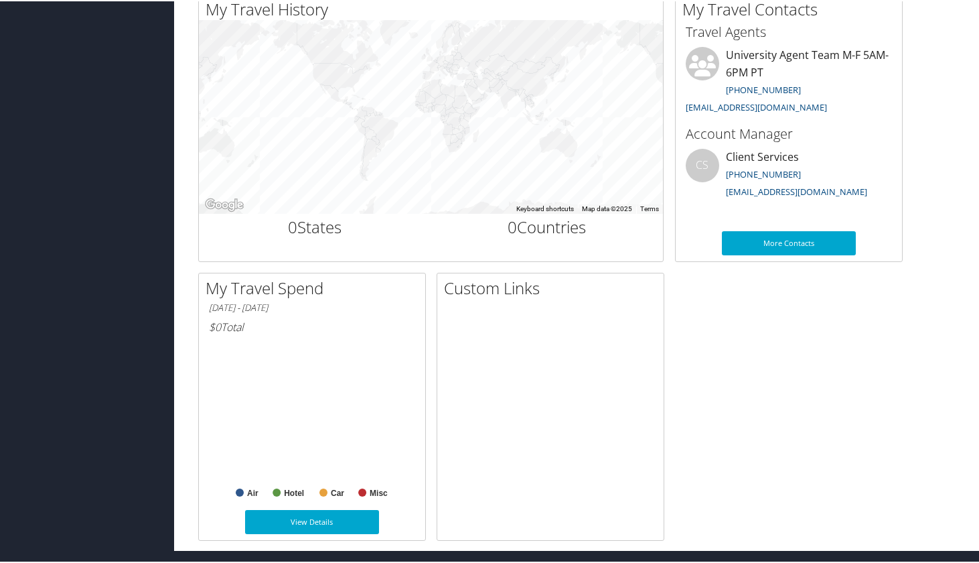
scroll to position [545, 0]
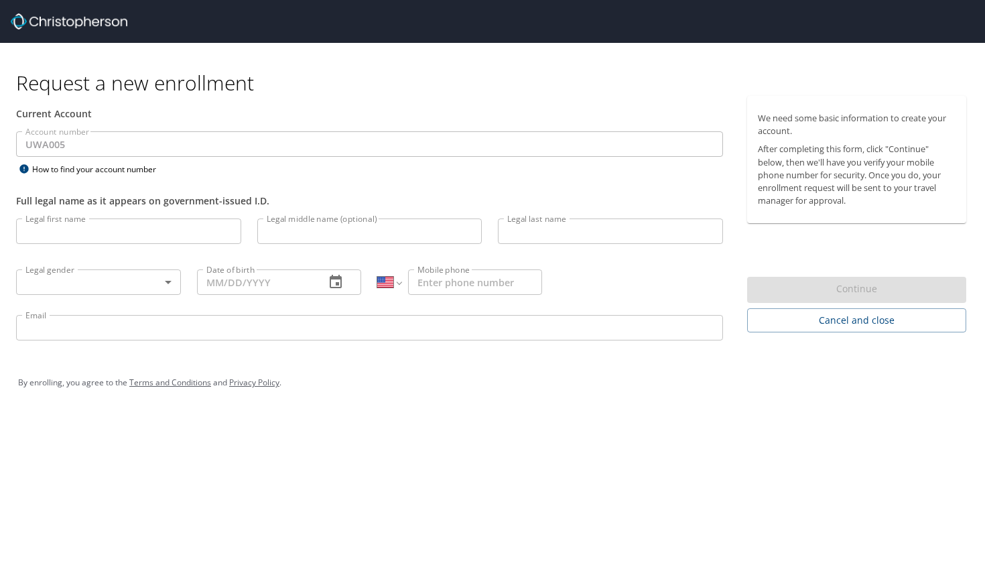
select select "US"
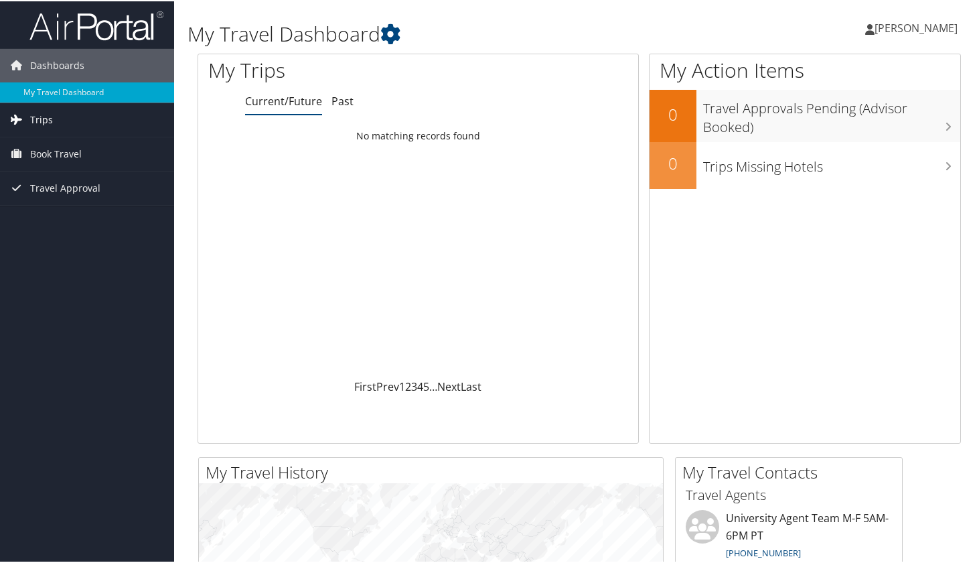
click at [84, 119] on link "Trips" at bounding box center [87, 118] width 174 height 33
click at [74, 211] on span "Book Travel" at bounding box center [56, 212] width 52 height 33
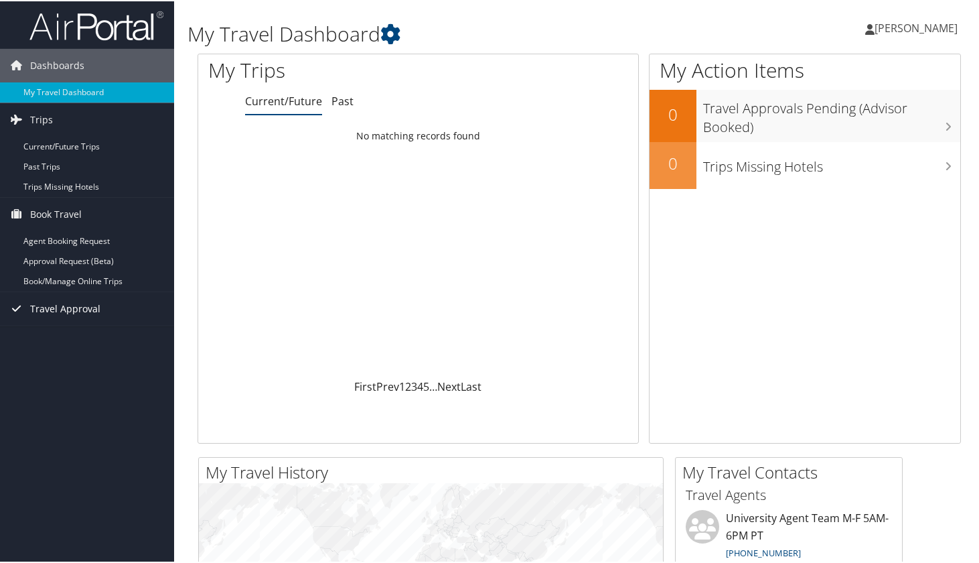
click at [81, 307] on span "Travel Approval" at bounding box center [65, 307] width 70 height 33
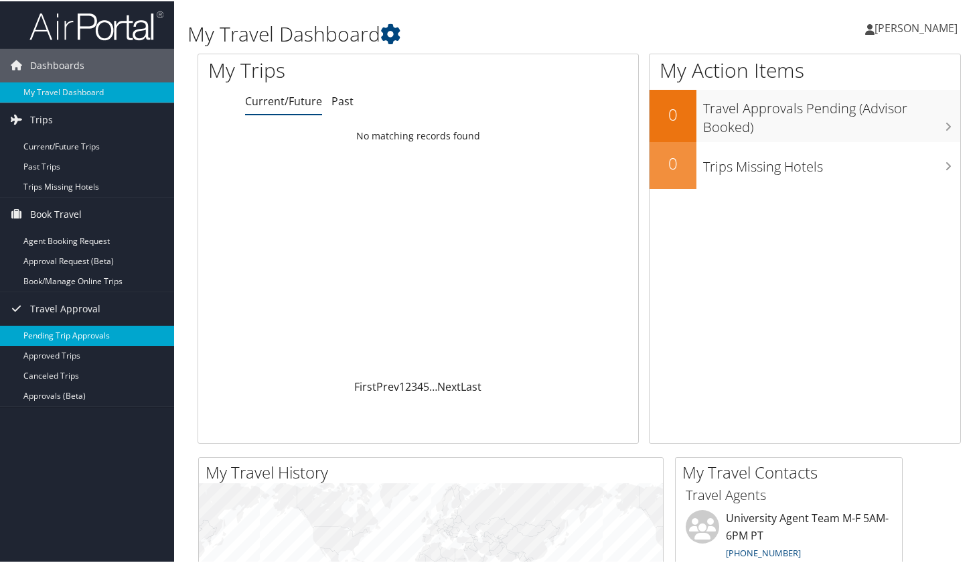
click at [84, 335] on link "Pending Trip Approvals" at bounding box center [87, 334] width 174 height 20
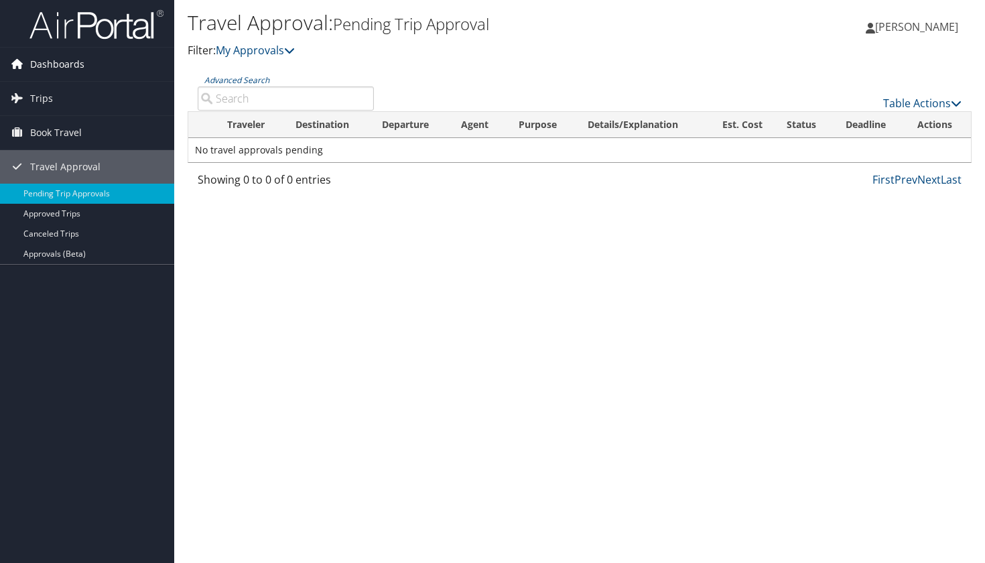
click at [92, 60] on link "Dashboards" at bounding box center [87, 64] width 174 height 33
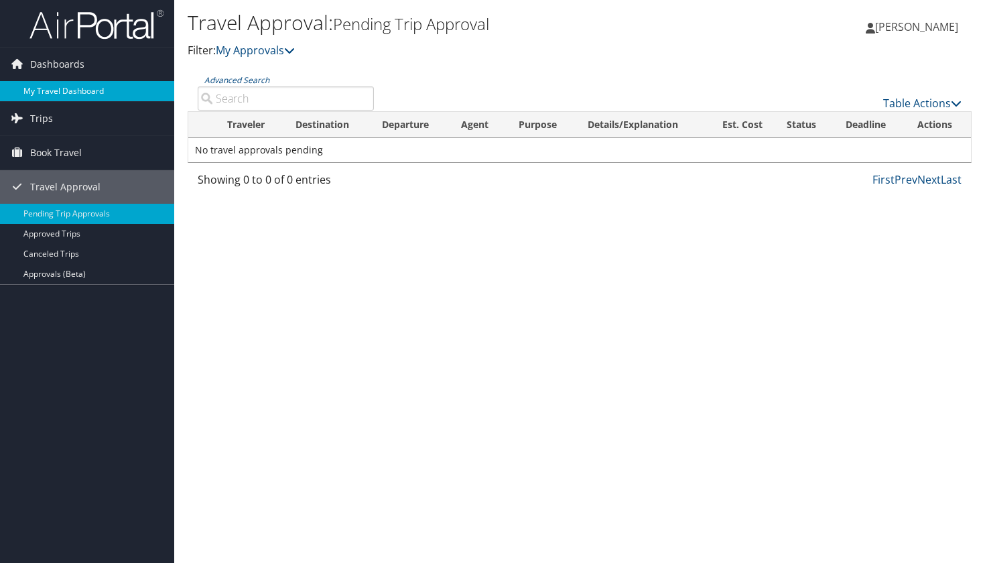
click at [83, 89] on link "My Travel Dashboard" at bounding box center [87, 91] width 174 height 20
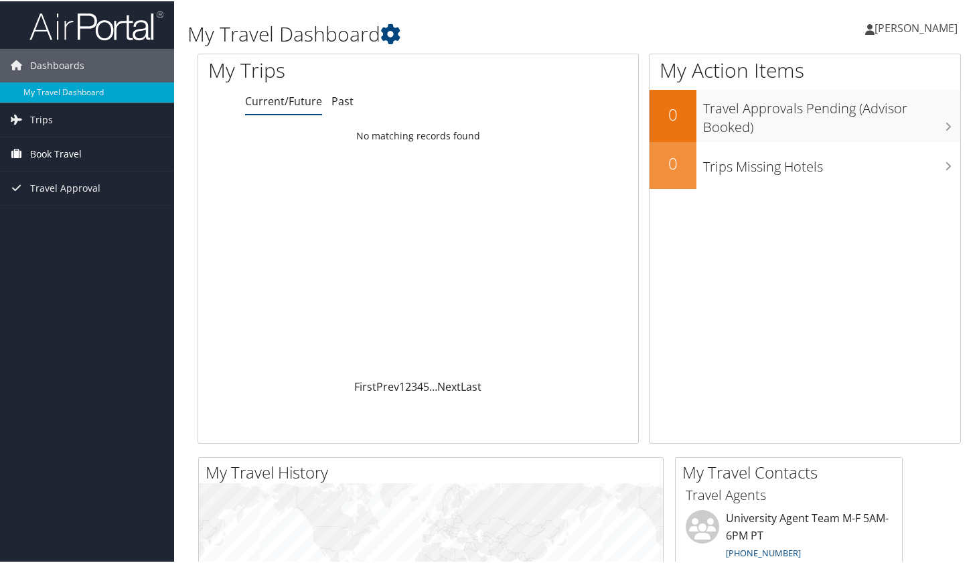
click at [89, 153] on link "Book Travel" at bounding box center [87, 152] width 174 height 33
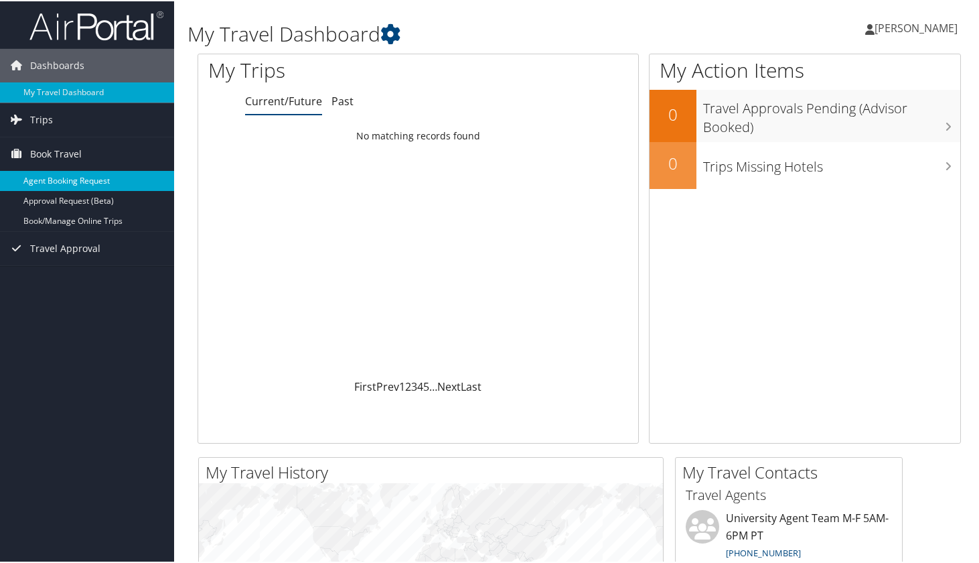
click at [90, 175] on link "Agent Booking Request" at bounding box center [87, 179] width 174 height 20
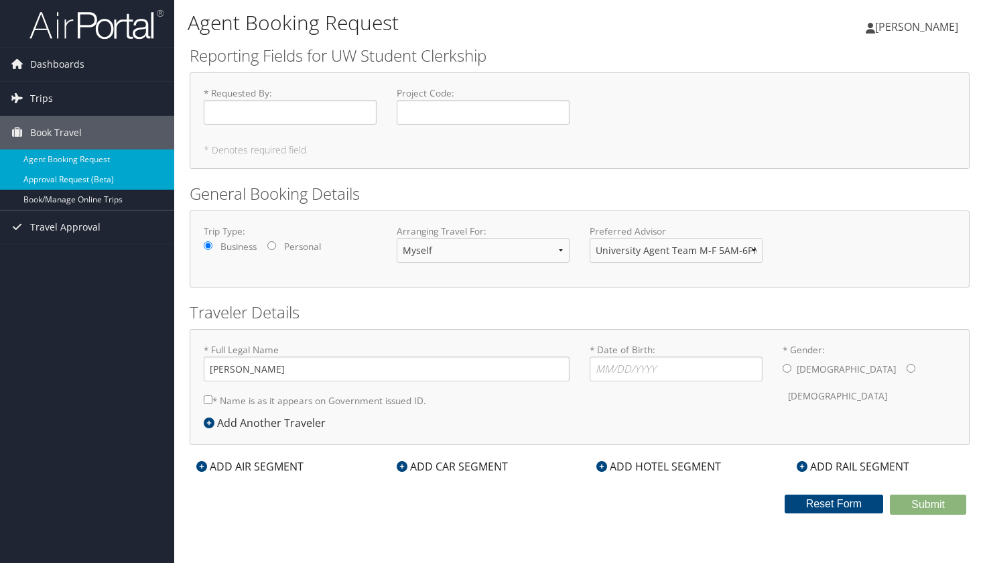
click at [90, 179] on link "Approval Request (Beta)" at bounding box center [87, 179] width 174 height 20
click at [86, 182] on link "Approval Request (Beta)" at bounding box center [87, 179] width 174 height 20
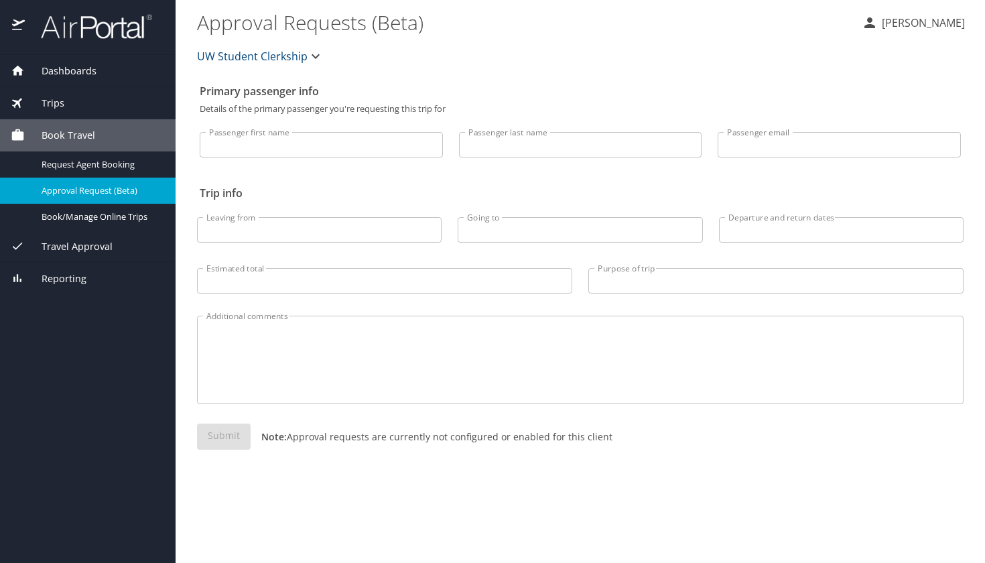
click at [236, 439] on div "Submit Note: Approval requests are currently not configured or enabled for this…" at bounding box center [580, 447] width 766 height 48
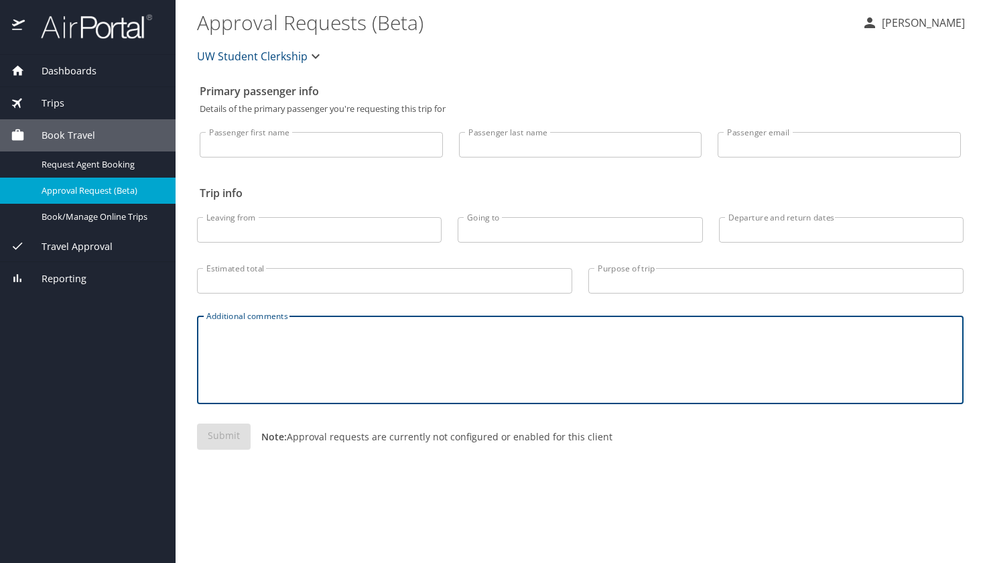
click at [268, 328] on textarea "Additional comments" at bounding box center [579, 360] width 747 height 64
type textarea "k"
click at [287, 227] on input "Leaving from" at bounding box center [319, 229] width 244 height 25
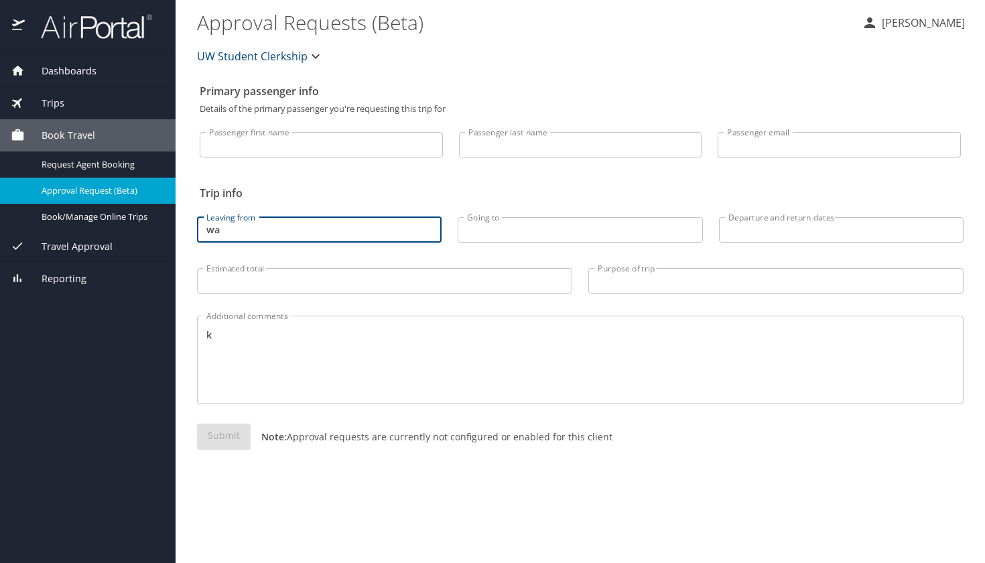
type input "w"
type input "seattle"
click at [500, 228] on input "Going to" at bounding box center [579, 229] width 244 height 25
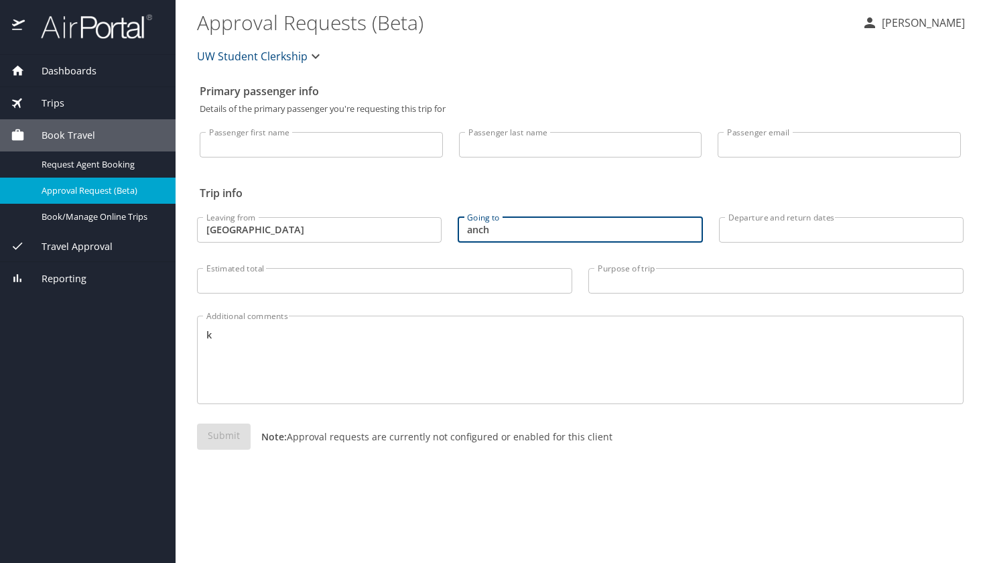
type input "anch"
click at [473, 57] on div "UW Student Clerkship" at bounding box center [580, 56] width 782 height 43
click at [283, 56] on span "UW Student Clerkship" at bounding box center [252, 56] width 111 height 19
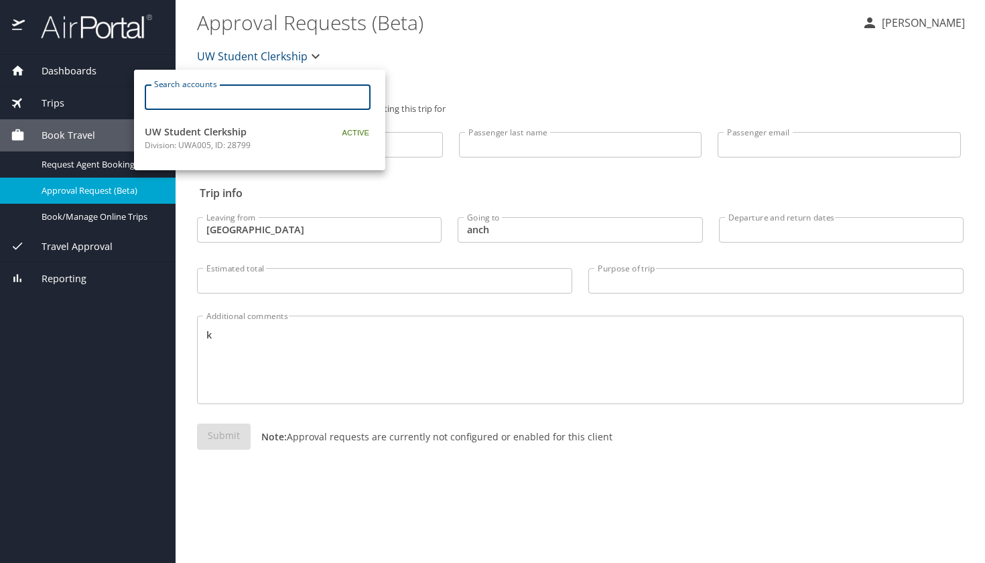
click at [265, 94] on input "Search accounts" at bounding box center [261, 96] width 217 height 25
click at [260, 133] on span "UW Student Clerkship" at bounding box center [228, 132] width 167 height 15
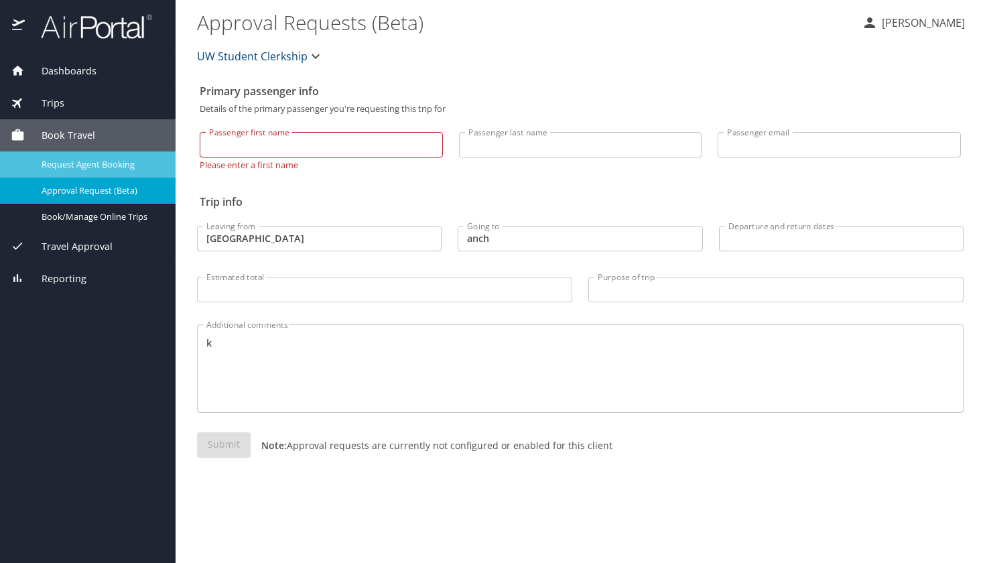
click at [117, 164] on span "Request Agent Booking" at bounding box center [101, 164] width 118 height 13
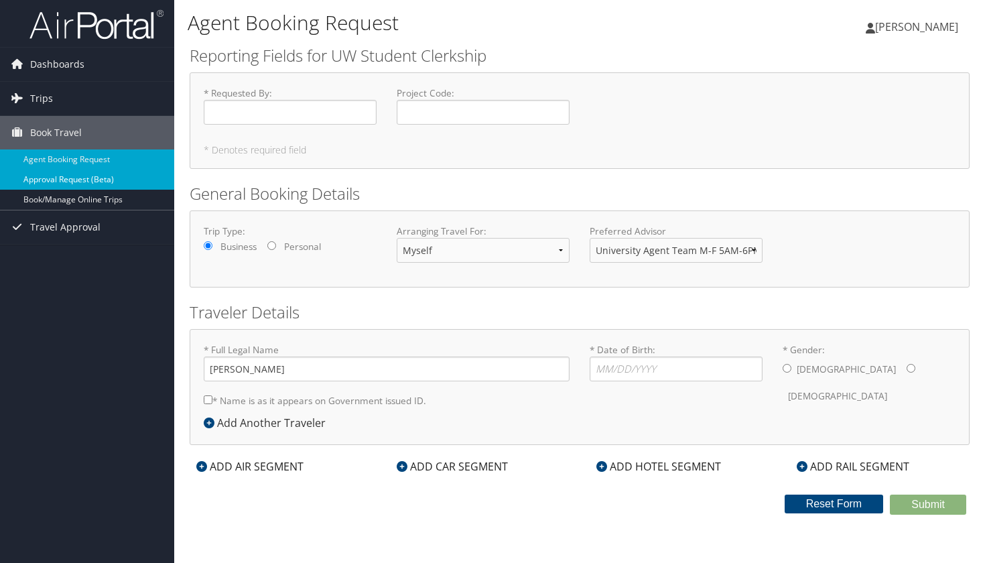
click at [99, 180] on link "Approval Request (Beta)" at bounding box center [87, 179] width 174 height 20
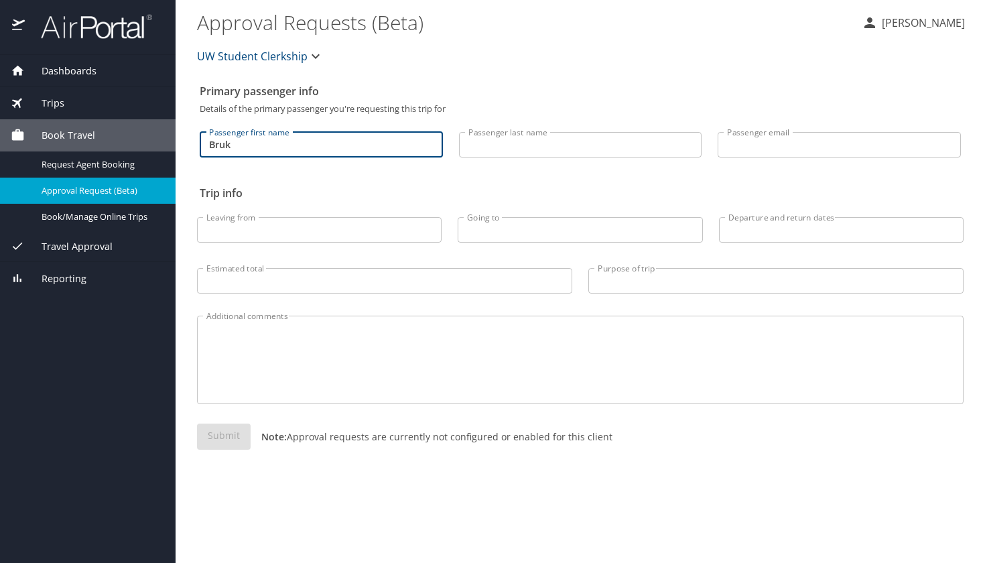
type input "Bruk"
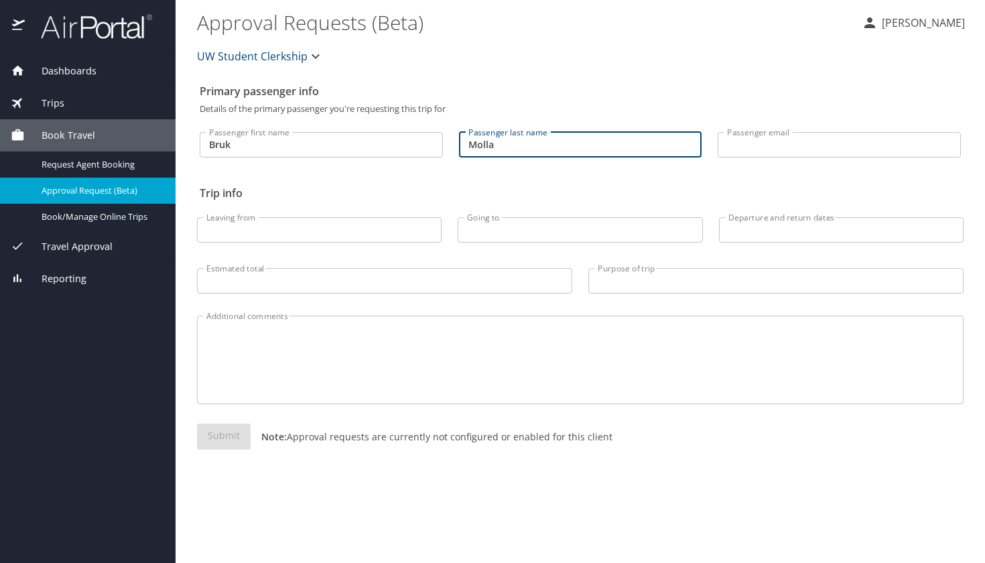
type input "Molla"
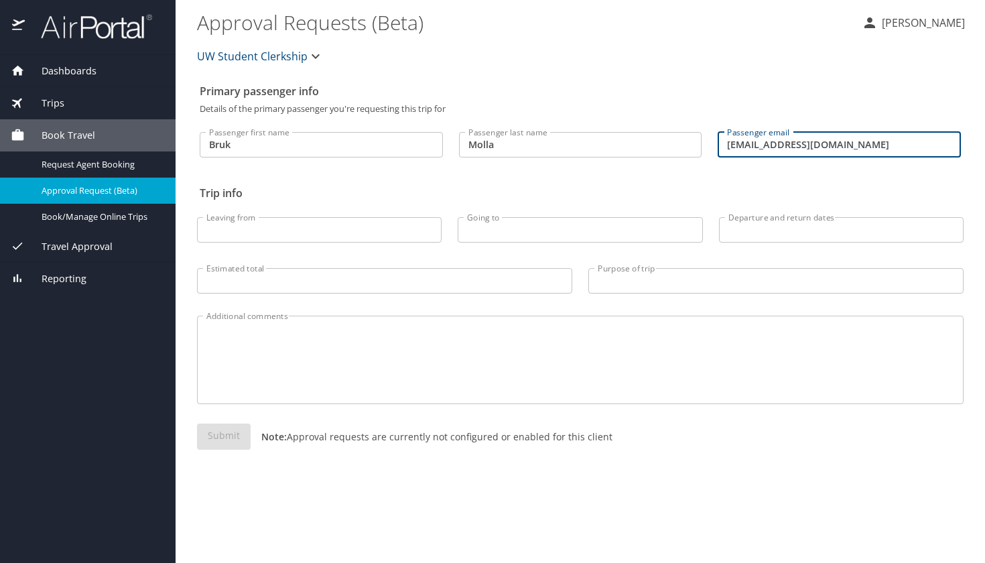
type input "[EMAIL_ADDRESS][DOMAIN_NAME]"
click at [707, 173] on div "Passenger first name [PERSON_NAME] first name Passenger last name [PERSON_NAME]…" at bounding box center [580, 146] width 761 height 66
click at [923, 25] on p "[PERSON_NAME]" at bounding box center [920, 23] width 87 height 16
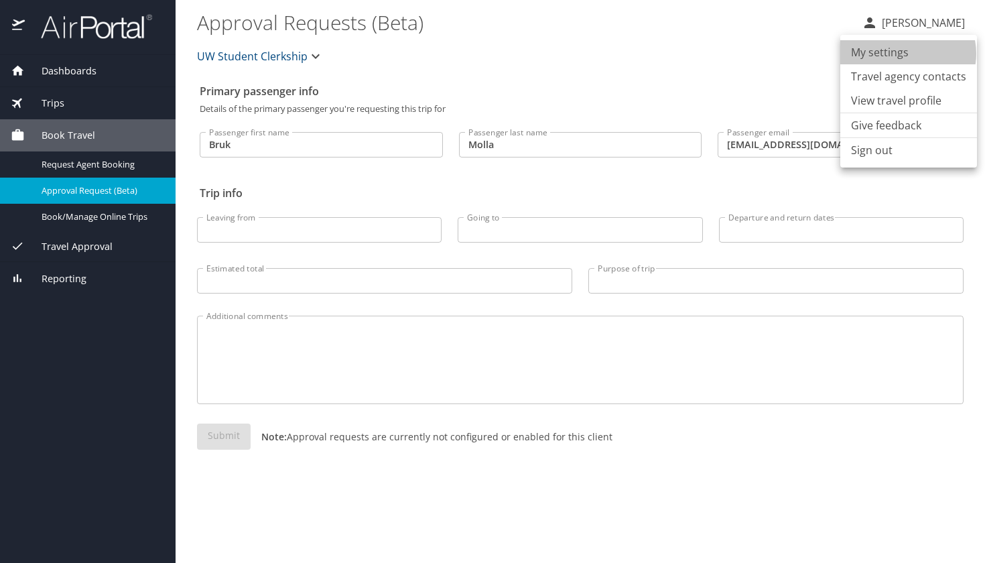
click at [906, 54] on li "My settings" at bounding box center [908, 52] width 137 height 24
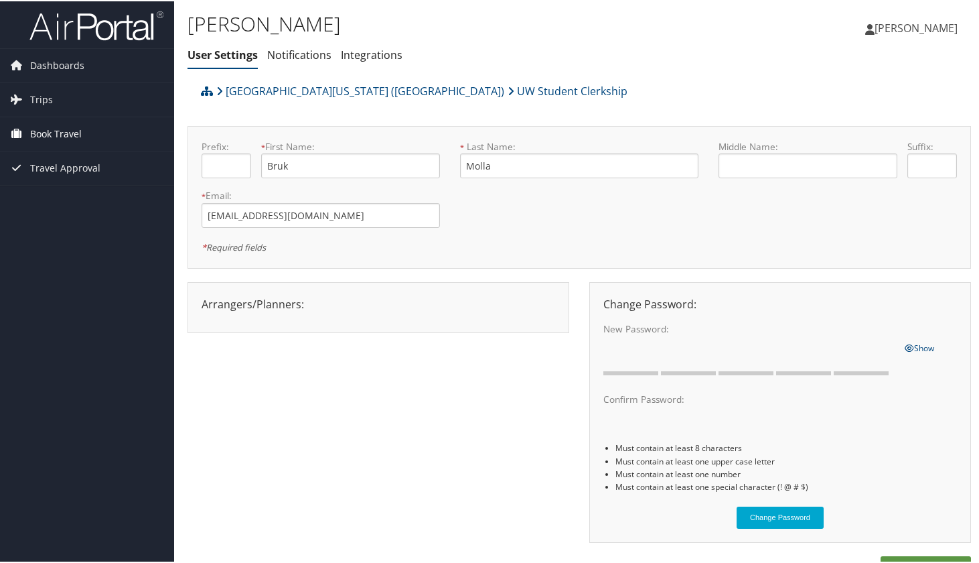
click at [54, 127] on span "Book Travel" at bounding box center [56, 132] width 52 height 33
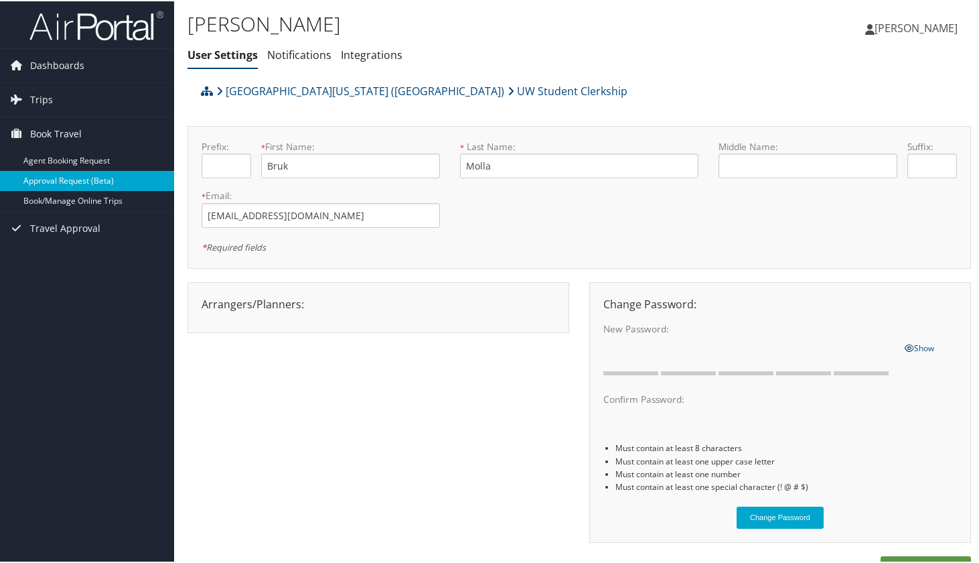
click at [58, 182] on link "Approval Request (Beta)" at bounding box center [87, 179] width 174 height 20
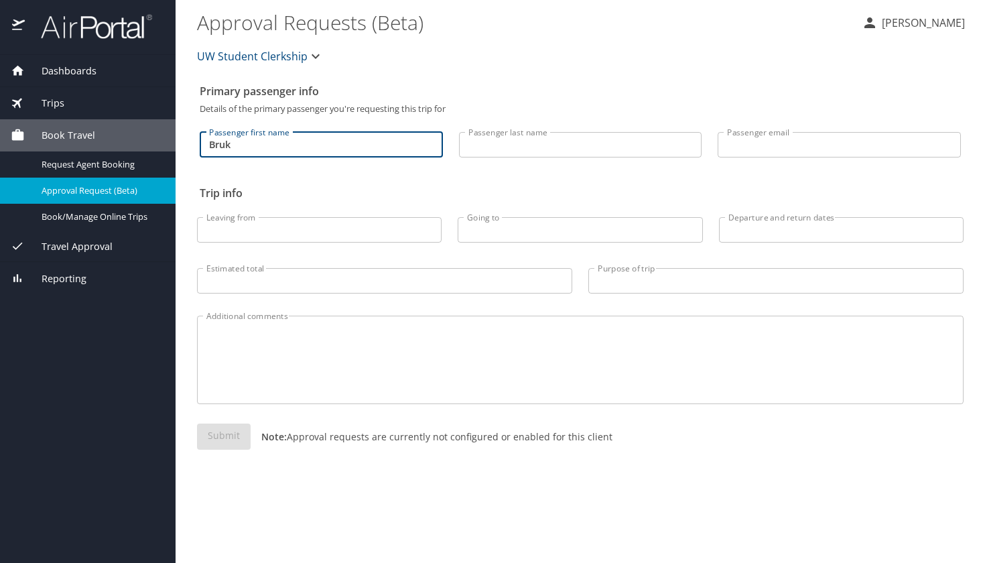
type input "Bruk"
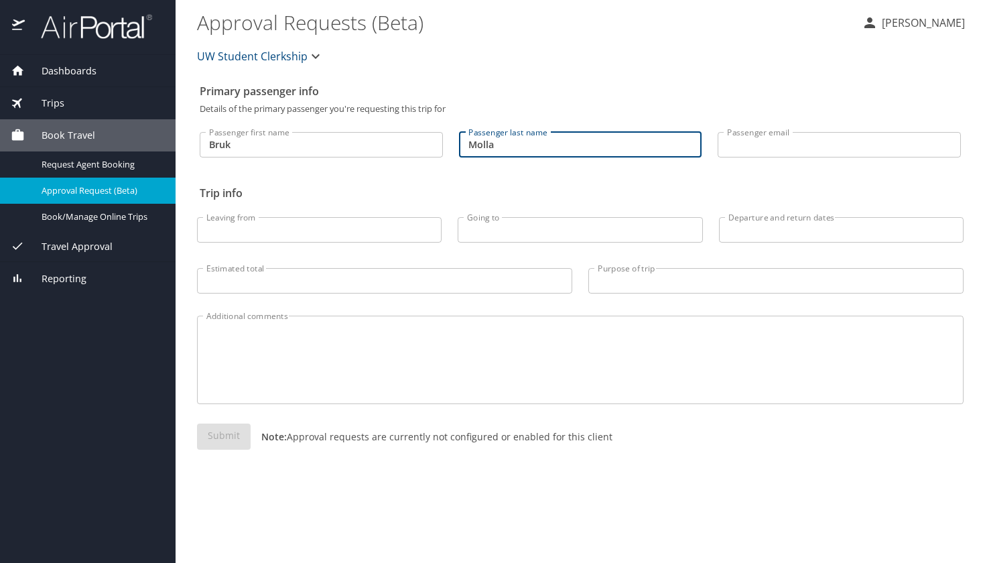
type input "Molla"
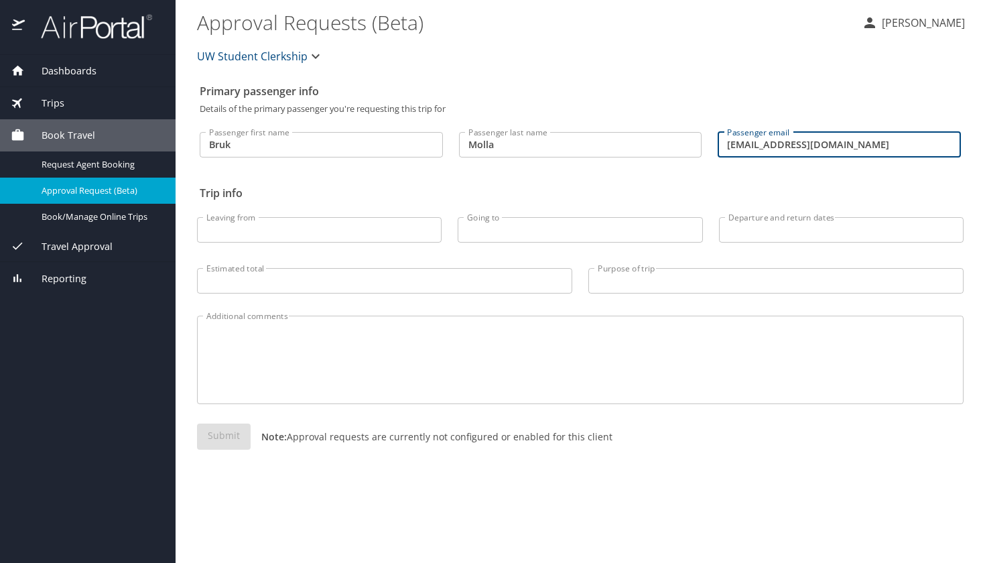
type input "[EMAIL_ADDRESS][DOMAIN_NAME]"
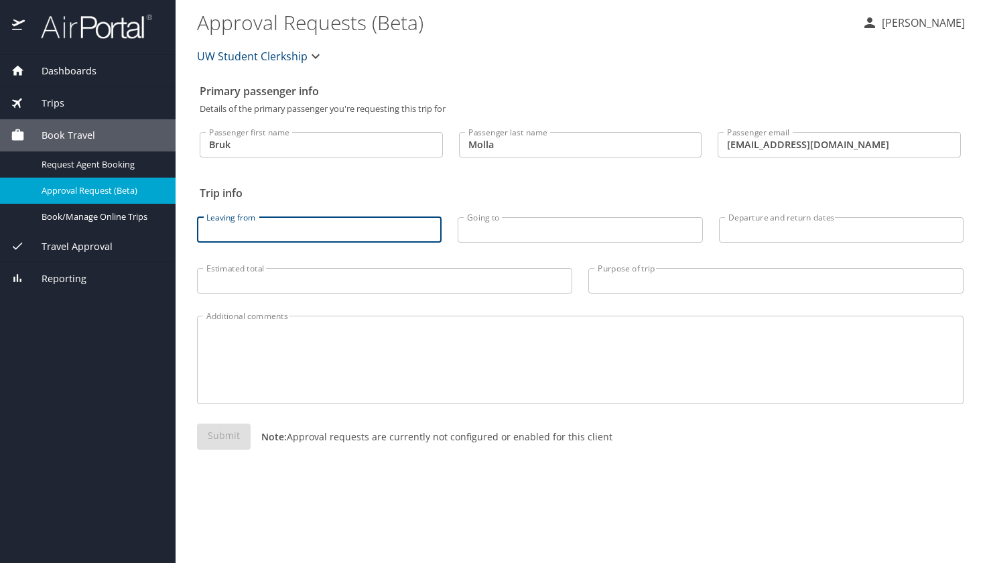
click at [290, 228] on input "Leaving from" at bounding box center [319, 229] width 244 height 25
type input "[GEOGRAPHIC_DATA]"
click at [475, 237] on input "Going to" at bounding box center [579, 229] width 244 height 25
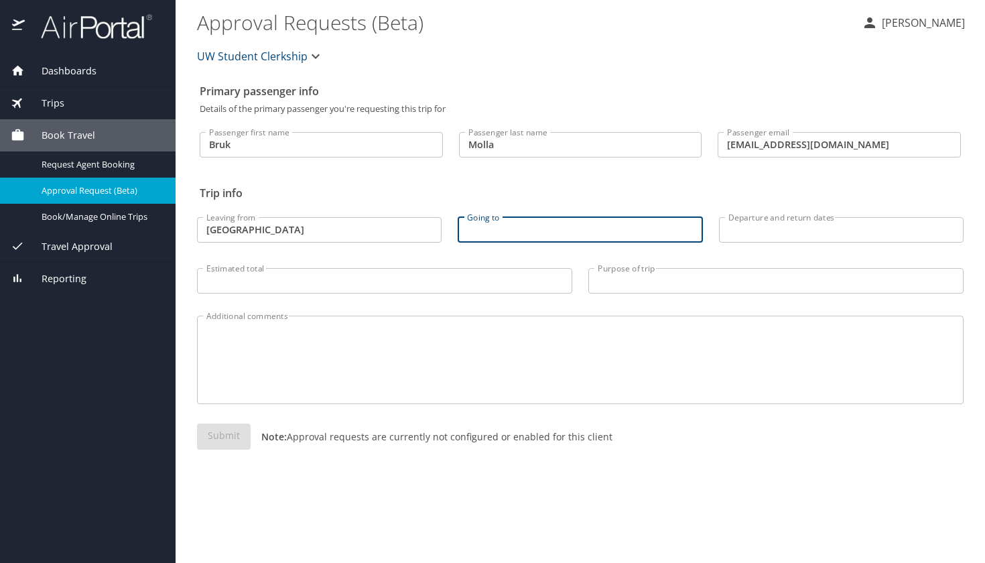
paste input "Anchorage"
type input "Anchorage"
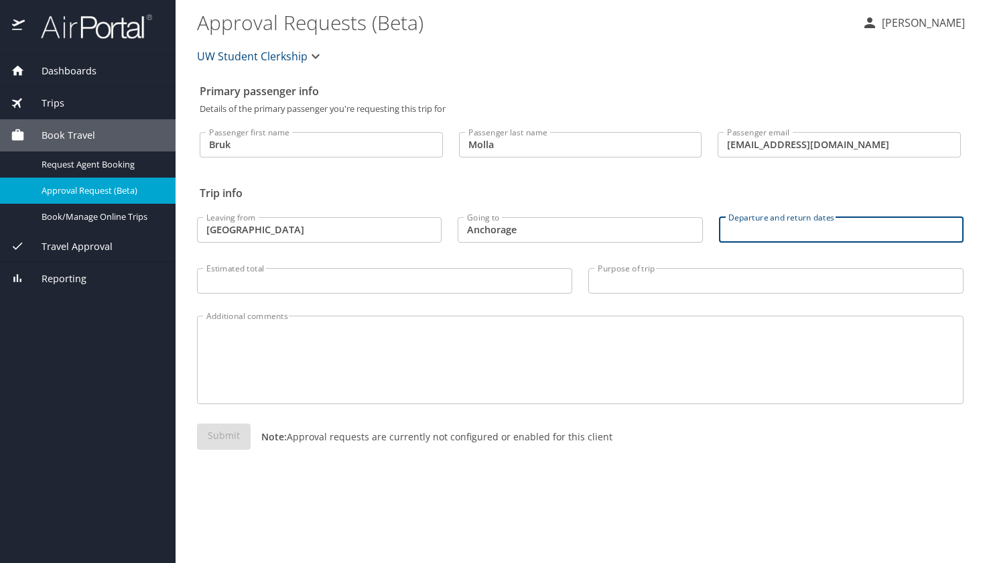
click at [752, 233] on input "Departure and return dates" at bounding box center [841, 229] width 244 height 25
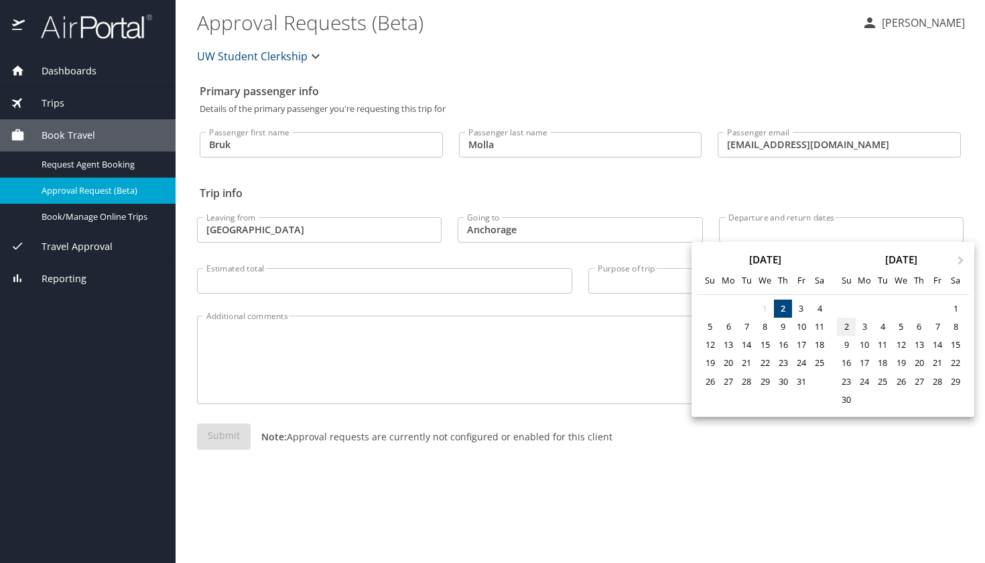
click at [847, 326] on div "2" at bounding box center [846, 326] width 18 height 18
click at [960, 259] on span "Next Month" at bounding box center [960, 260] width 0 height 15
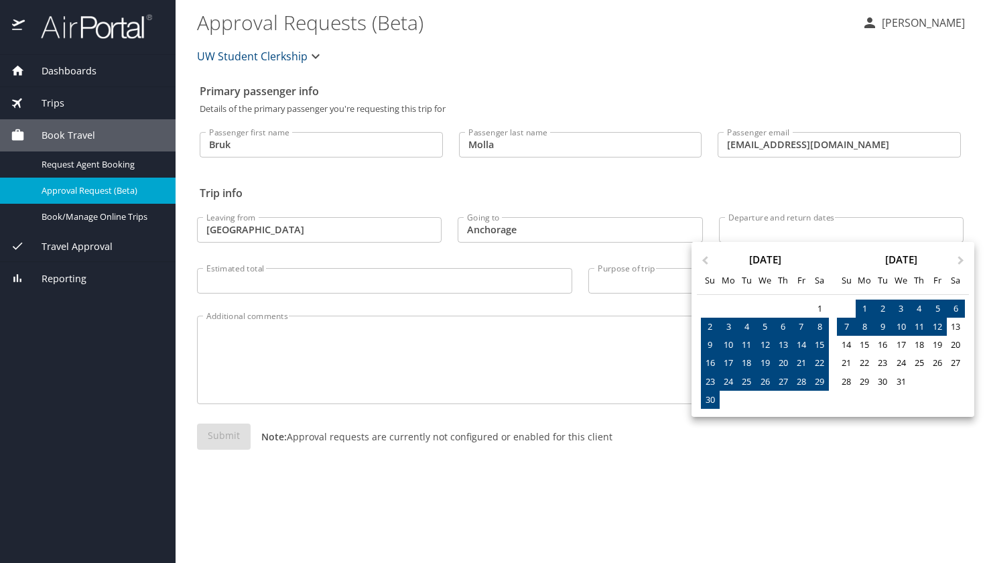
click at [934, 319] on div "12" at bounding box center [937, 326] width 18 height 18
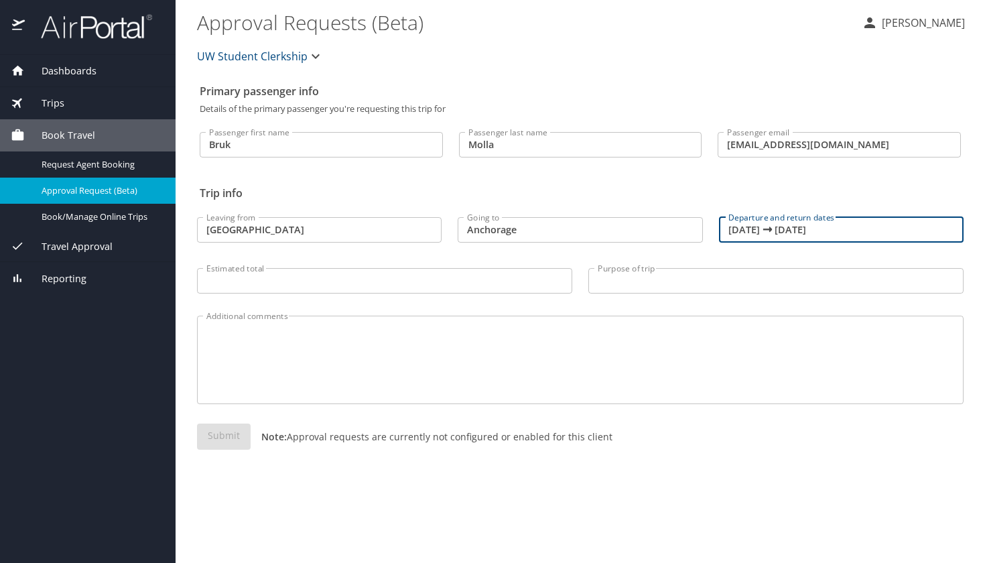
type input "[DATE] 🠦 [DATE]"
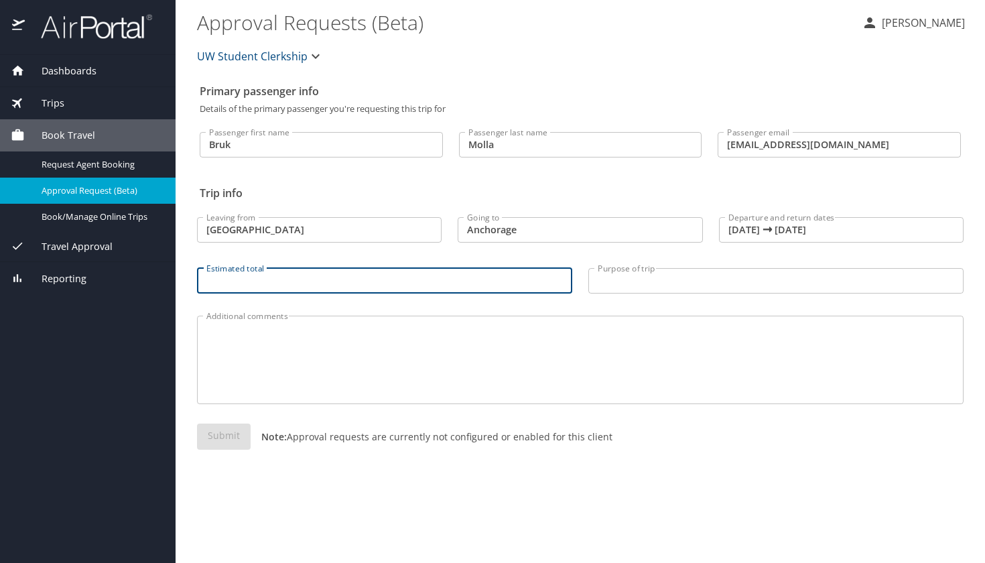
click at [364, 285] on input "Estimated total" at bounding box center [384, 280] width 375 height 25
type input "300"
click at [676, 280] on input "Purpose of trip" at bounding box center [775, 280] width 375 height 25
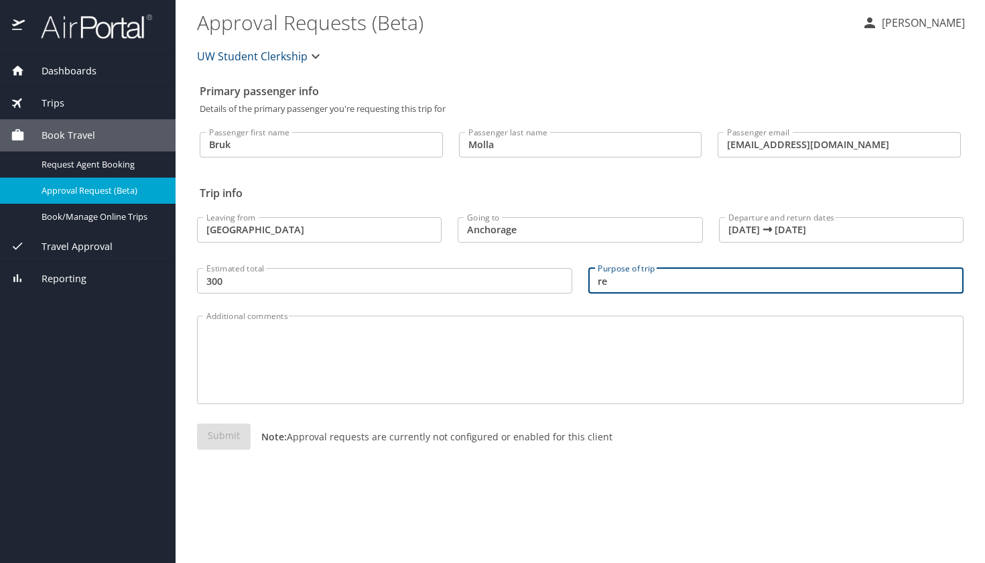
type input "r"
type input "s"
type input "UW student clerkship"
click at [620, 342] on textarea "Additional comments" at bounding box center [579, 360] width 747 height 64
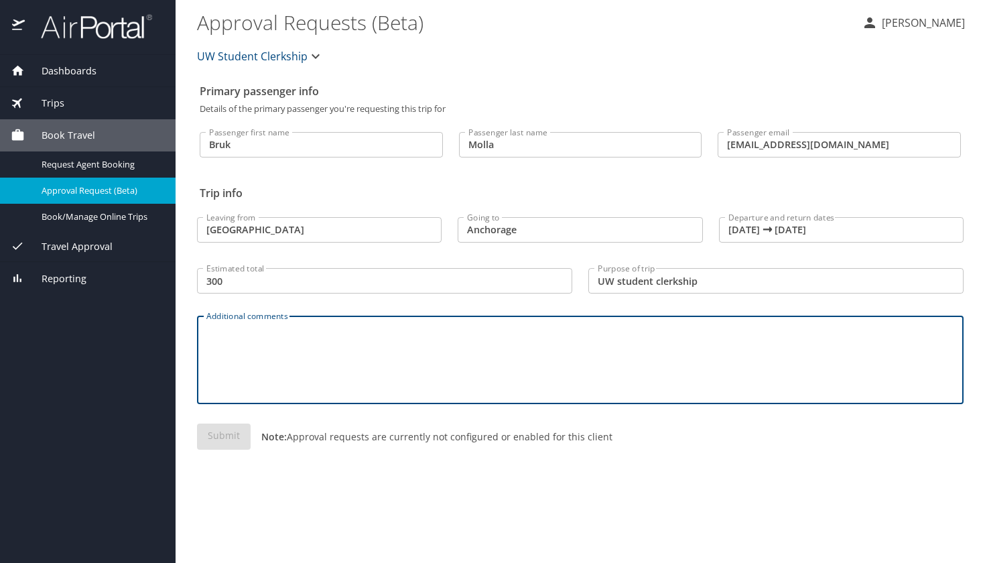
click at [218, 447] on div "Submit Note: Approval requests are currently not configured or enabled for this…" at bounding box center [580, 447] width 766 height 48
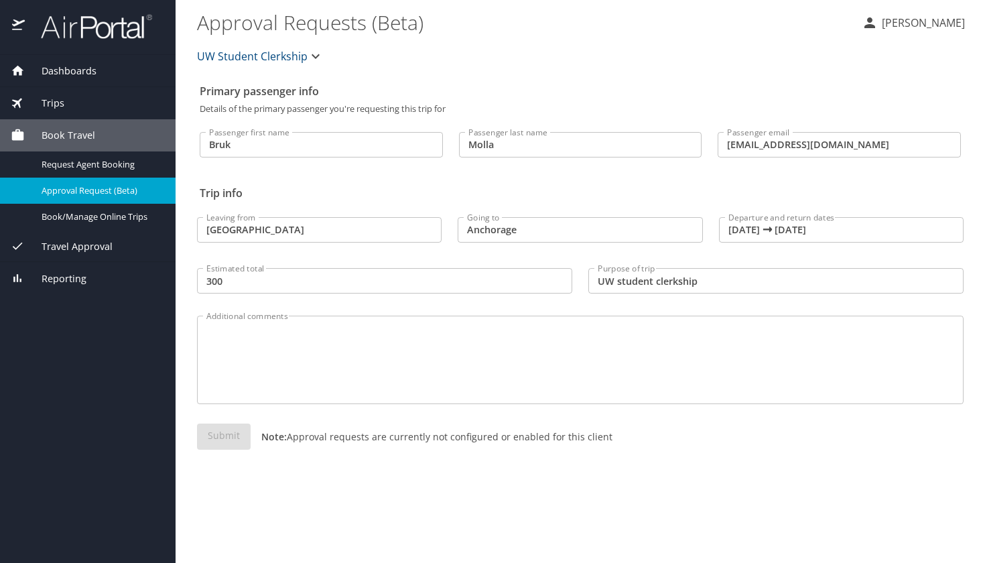
click at [271, 429] on p "Note: Approval requests are currently not configured or enabled for this client" at bounding box center [431, 436] width 362 height 14
click at [315, 361] on textarea "Additional comments" at bounding box center [579, 360] width 747 height 64
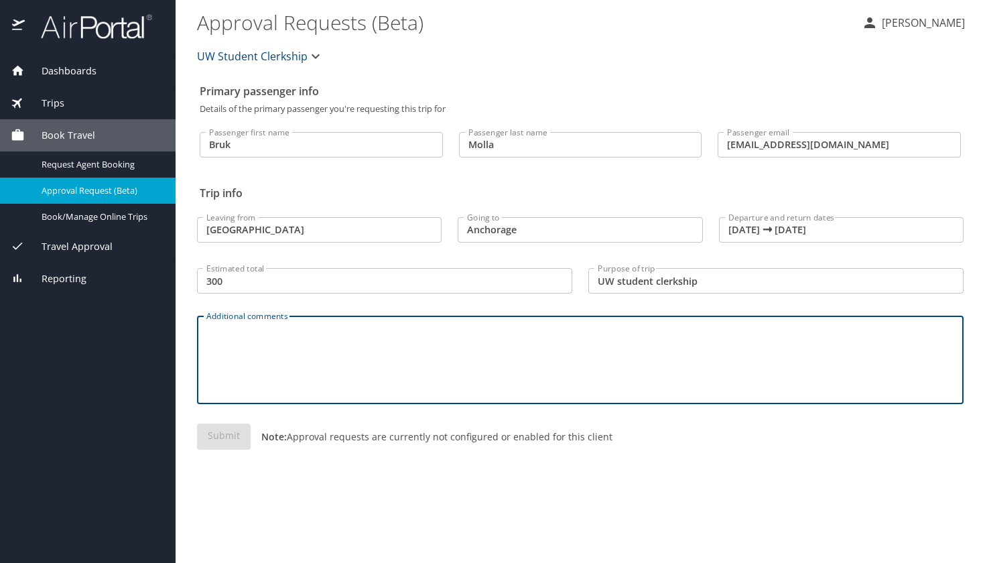
click at [232, 285] on input "300" at bounding box center [384, 280] width 375 height 25
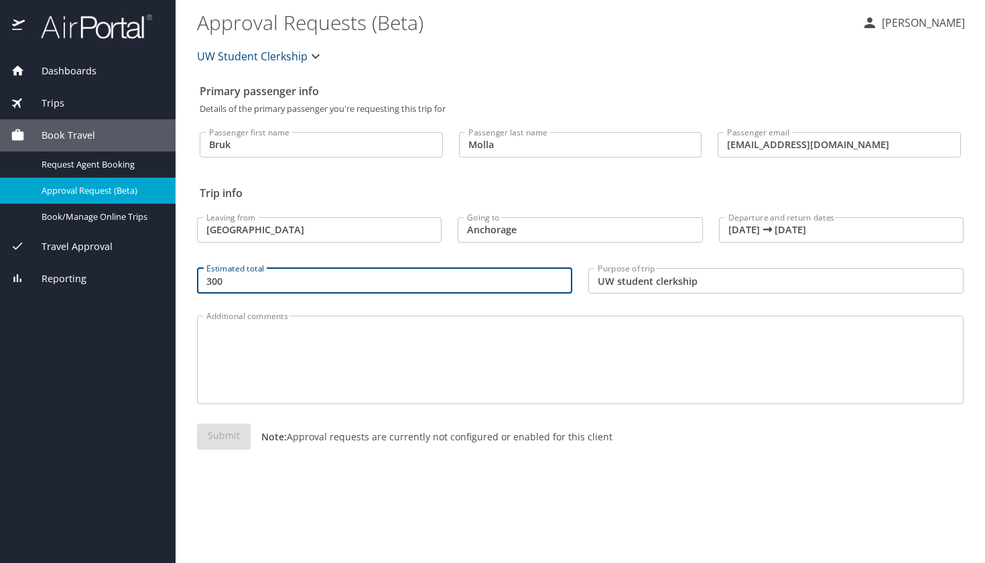
click at [205, 282] on input "300" at bounding box center [384, 280] width 375 height 25
click at [255, 276] on input "300" at bounding box center [384, 280] width 375 height 25
type input "350"
click at [244, 315] on div "Additional comments" at bounding box center [580, 359] width 766 height 88
copy p "Note: Approval requests are currently not configured or enabled for this client"
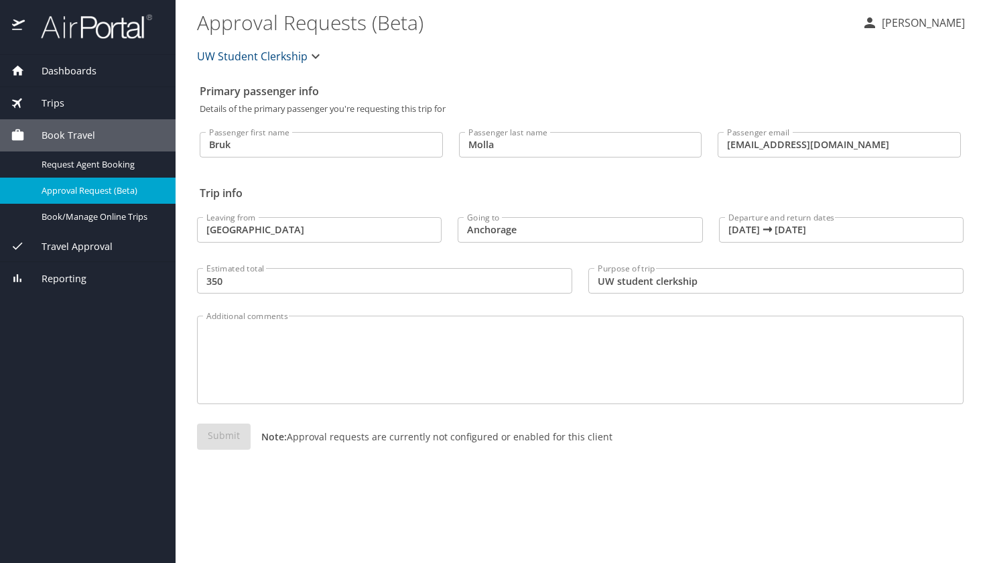
drag, startPoint x: 259, startPoint y: 434, endPoint x: 612, endPoint y: 432, distance: 353.6
click at [612, 432] on div "Submit Note: Approval requests are currently not configured or enabled for this…" at bounding box center [580, 447] width 766 height 48
